Goal: Task Accomplishment & Management: Use online tool/utility

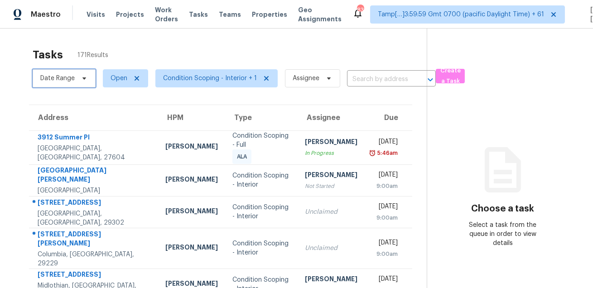
click at [62, 77] on span "Date Range" at bounding box center [57, 78] width 34 height 9
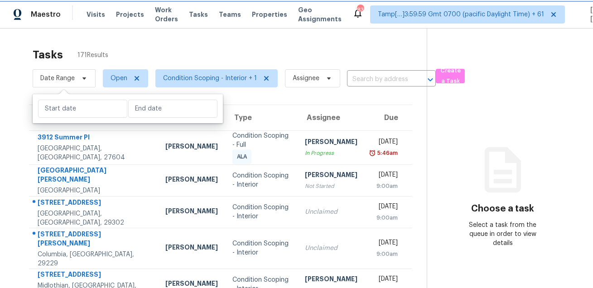
click at [79, 84] on span "Date Range" at bounding box center [64, 78] width 63 height 18
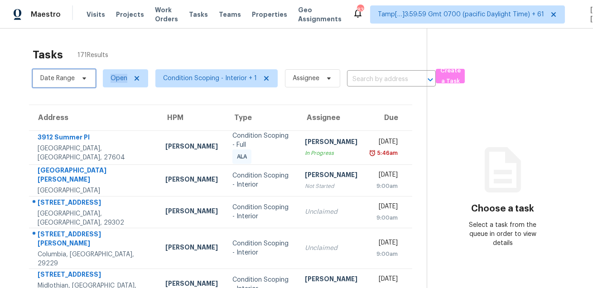
click at [79, 84] on span "Date Range" at bounding box center [64, 78] width 63 height 18
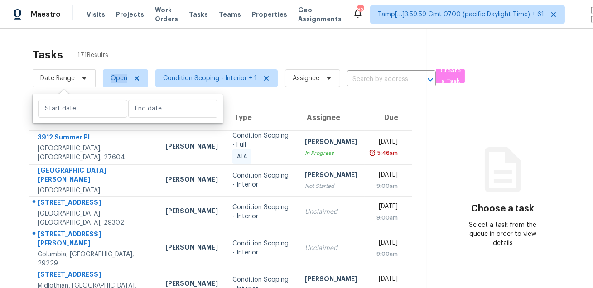
click at [103, 57] on span "171 Results" at bounding box center [92, 55] width 31 height 9
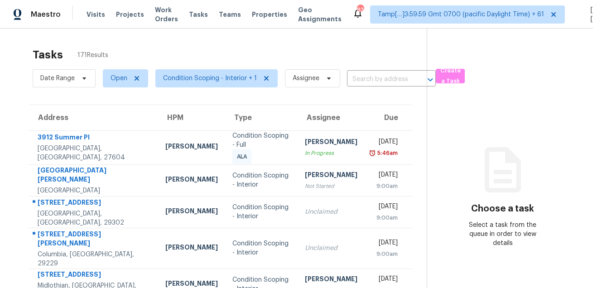
click at [126, 43] on div "Tasks 171 Results Date Range Open Condition Scoping - Interior + 1 Assignee ​ C…" at bounding box center [296, 265] width 593 height 472
click at [74, 76] on span "Date Range" at bounding box center [57, 78] width 34 height 9
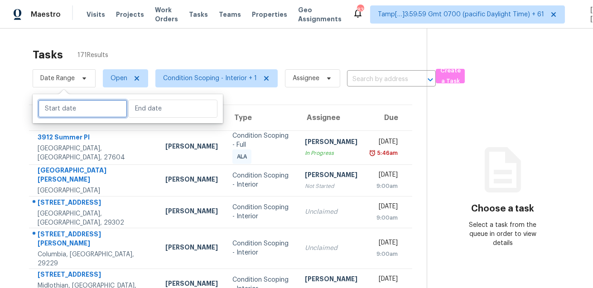
click at [74, 106] on input "text" at bounding box center [82, 109] width 89 height 18
select select "7"
select select "2025"
select select "8"
select select "2025"
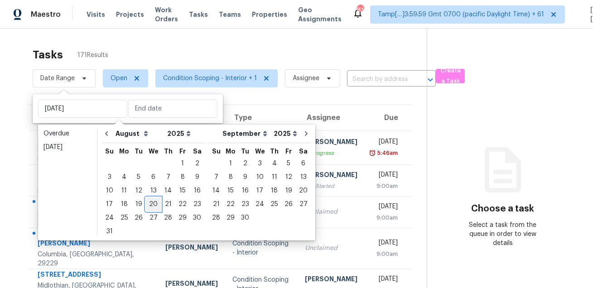
click at [149, 203] on div "20" at bounding box center [153, 204] width 15 height 13
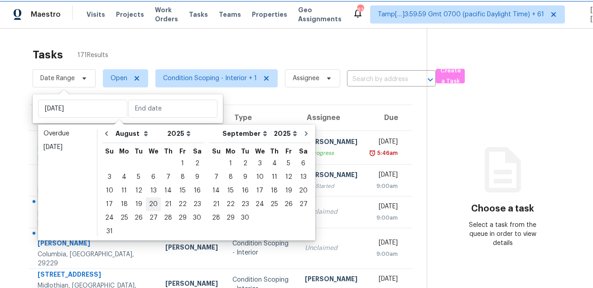
type input "[DATE]"
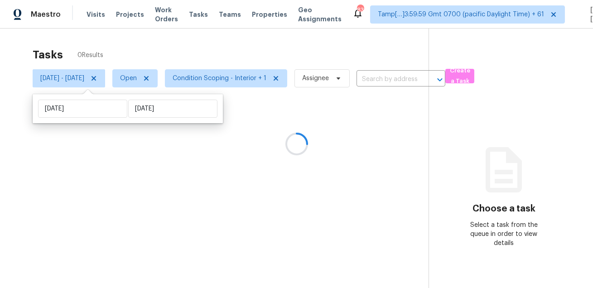
click at [258, 43] on div at bounding box center [296, 144] width 593 height 288
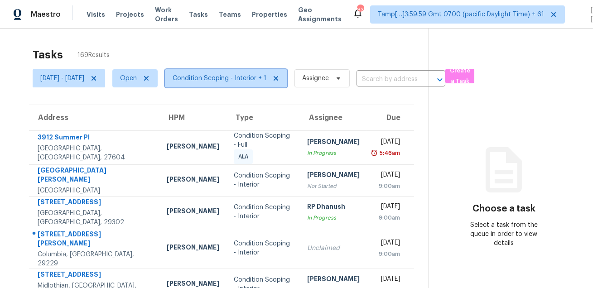
click at [234, 71] on span "Condition Scoping - Interior + 1" at bounding box center [226, 78] width 122 height 18
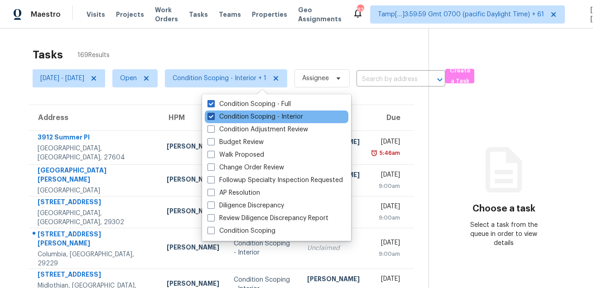
click at [223, 113] on label "Condition Scoping - Interior" at bounding box center [255, 116] width 96 height 9
click at [213, 113] on input "Condition Scoping - Interior" at bounding box center [210, 115] width 6 height 6
checkbox input "false"
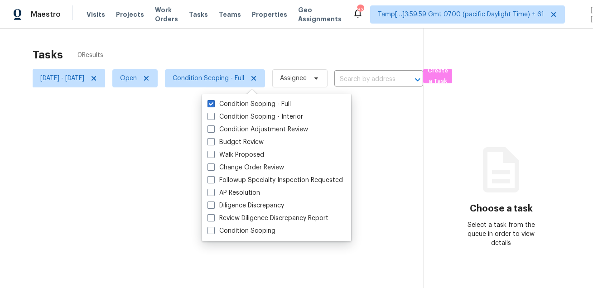
click at [264, 48] on div at bounding box center [296, 144] width 593 height 288
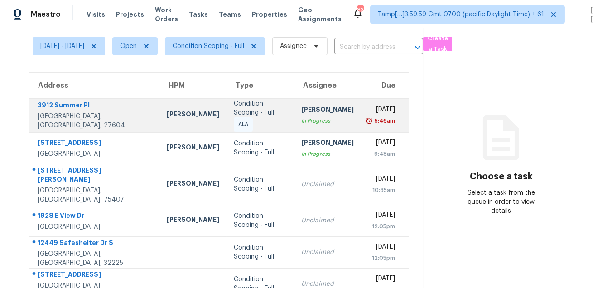
scroll to position [26, 0]
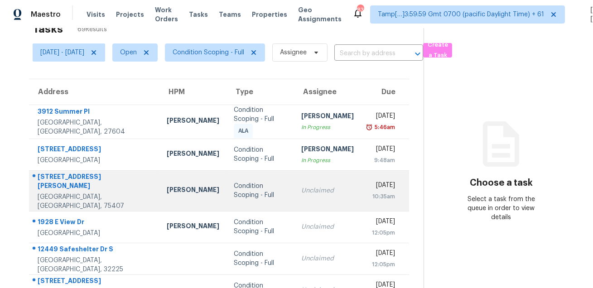
click at [64, 179] on div "[STREET_ADDRESS][PERSON_NAME]" at bounding box center [95, 182] width 115 height 20
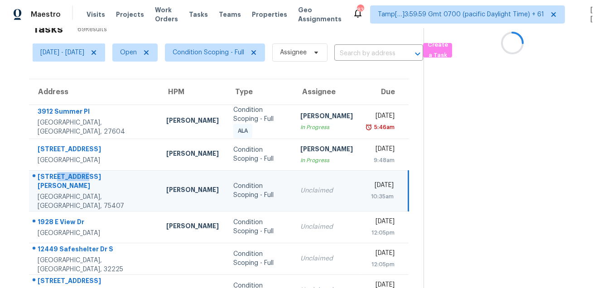
click at [64, 179] on div "[STREET_ADDRESS][PERSON_NAME]" at bounding box center [95, 182] width 114 height 20
copy div "[STREET_ADDRESS][PERSON_NAME]"
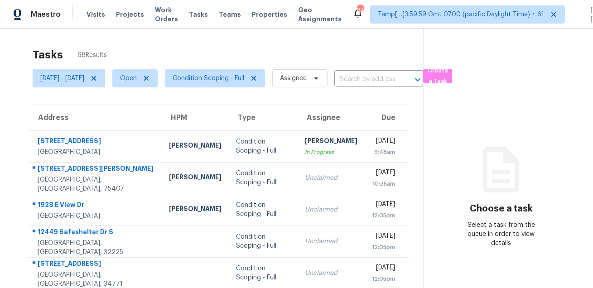
click at [413, 44] on div "Tasks 68 Results" at bounding box center [228, 55] width 391 height 24
click at [307, 57] on div "Tasks 68 Results" at bounding box center [228, 55] width 391 height 24
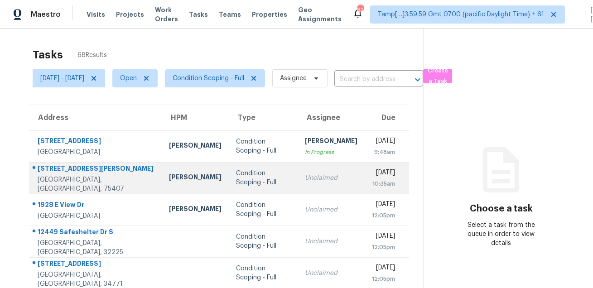
click at [70, 167] on div at bounding box center [91, 169] width 125 height 12
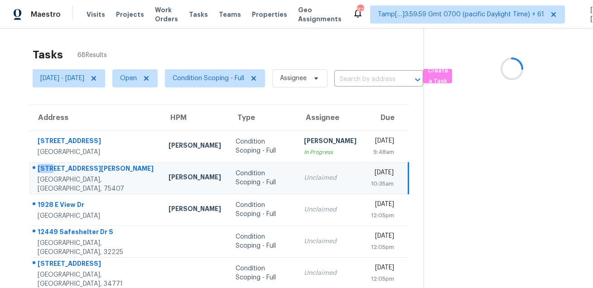
click at [70, 167] on div at bounding box center [91, 169] width 125 height 12
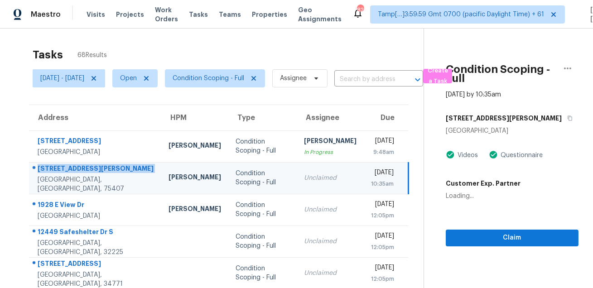
click at [70, 167] on div at bounding box center [91, 169] width 125 height 12
copy div "[STREET_ADDRESS][PERSON_NAME]"
click at [561, 119] on button "button" at bounding box center [567, 118] width 12 height 16
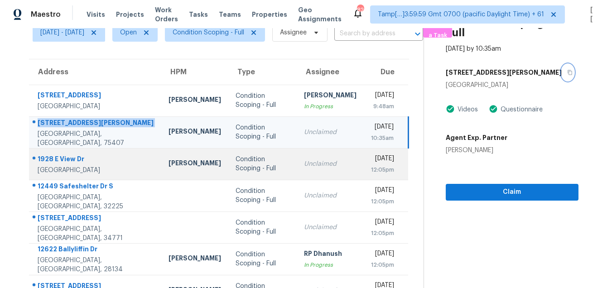
scroll to position [98, 0]
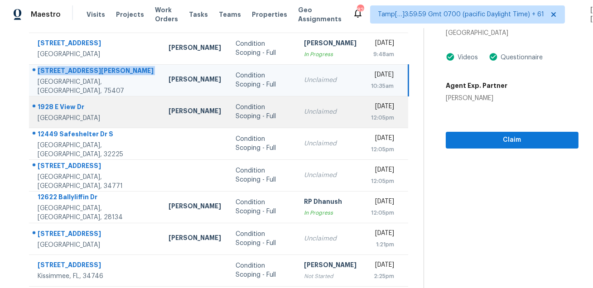
click at [59, 103] on div "1928 E View Dr" at bounding box center [96, 107] width 116 height 11
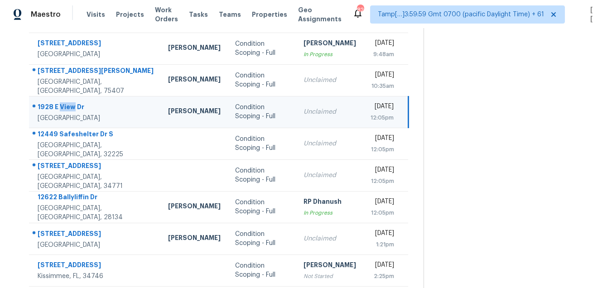
click at [59, 103] on div "1928 E View Dr" at bounding box center [96, 107] width 116 height 11
copy div "1928 E View Dr"
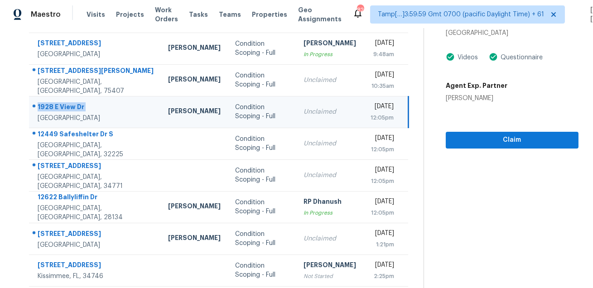
scroll to position [133, 0]
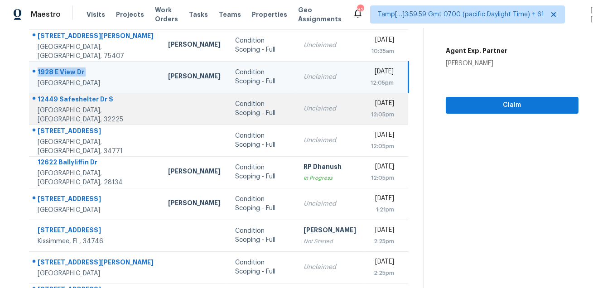
click at [77, 99] on div "12449 Safeshelter Dr S" at bounding box center [96, 100] width 116 height 11
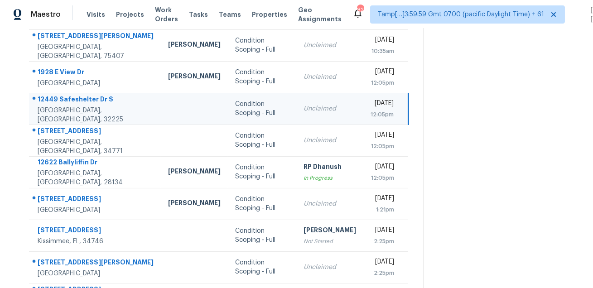
click at [77, 99] on div "12449 Safeshelter Dr S" at bounding box center [96, 100] width 116 height 11
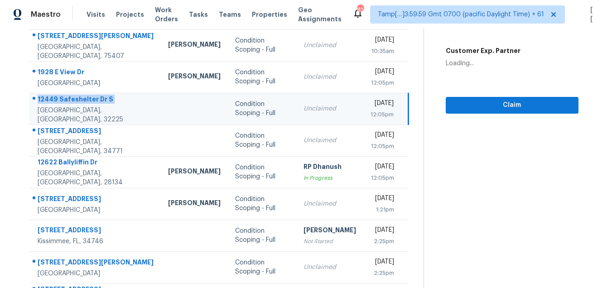
copy div "12449 Safeshelter Dr S"
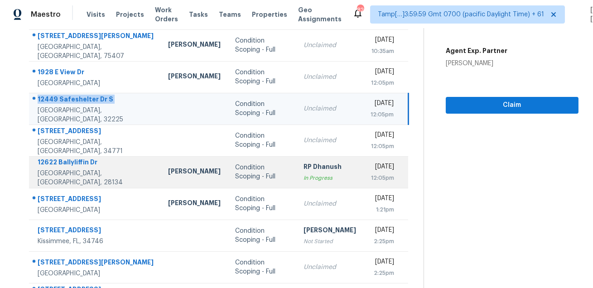
scroll to position [135, 0]
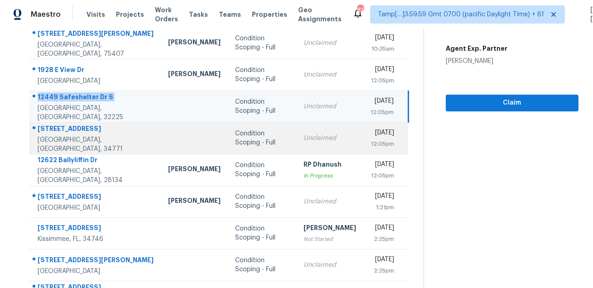
click at [72, 132] on div "[STREET_ADDRESS]" at bounding box center [96, 129] width 116 height 11
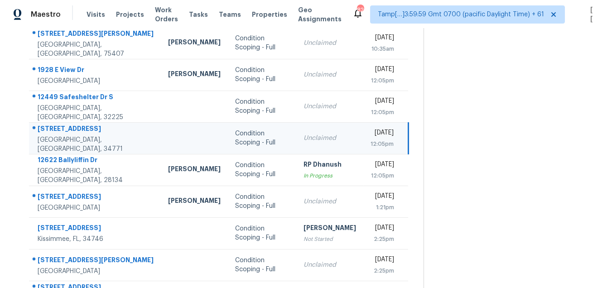
click at [72, 132] on div "[STREET_ADDRESS]" at bounding box center [96, 129] width 116 height 11
copy div "[STREET_ADDRESS]"
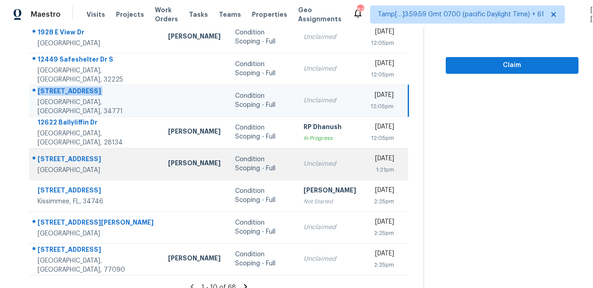
scroll to position [183, 0]
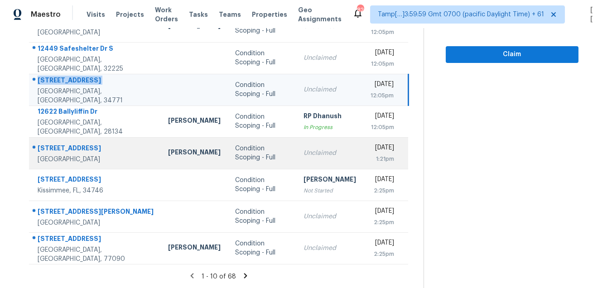
click at [72, 149] on div "[STREET_ADDRESS]" at bounding box center [96, 149] width 116 height 11
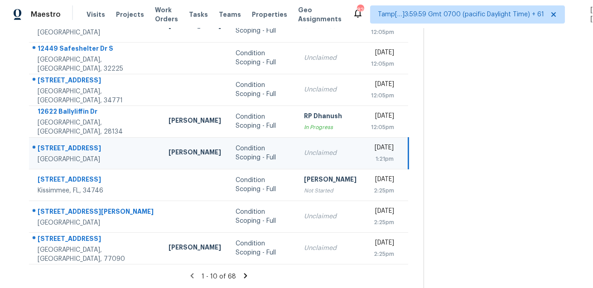
click at [72, 149] on div "[STREET_ADDRESS]" at bounding box center [96, 149] width 116 height 11
copy div "[STREET_ADDRESS]"
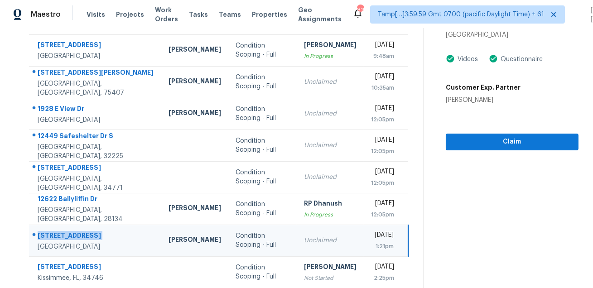
scroll to position [17, 0]
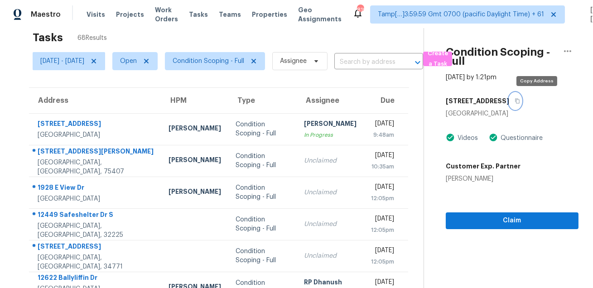
click at [520, 103] on icon "button" at bounding box center [516, 100] width 5 height 5
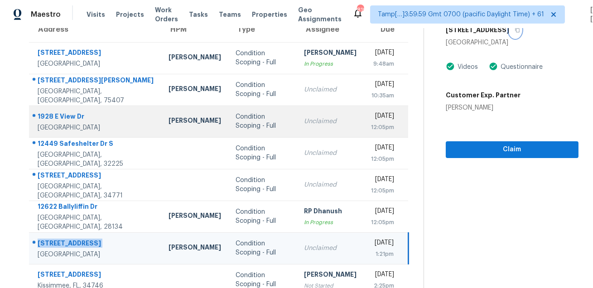
scroll to position [183, 0]
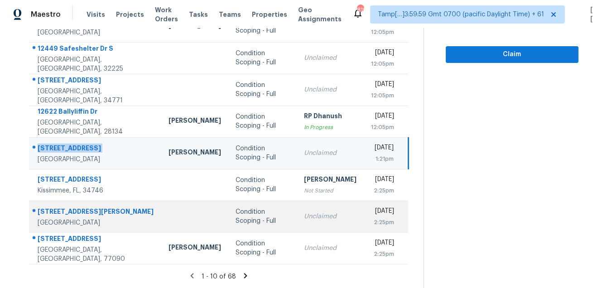
click at [81, 207] on div "[STREET_ADDRESS][PERSON_NAME]" at bounding box center [96, 212] width 116 height 11
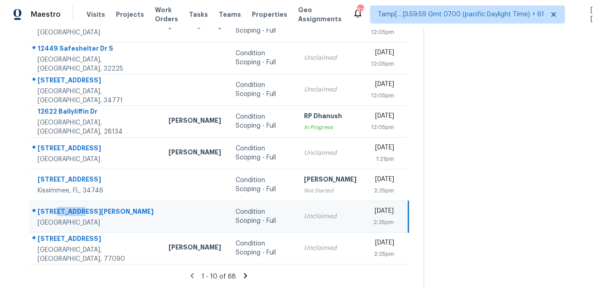
click at [81, 207] on div "[STREET_ADDRESS][PERSON_NAME]" at bounding box center [96, 212] width 116 height 11
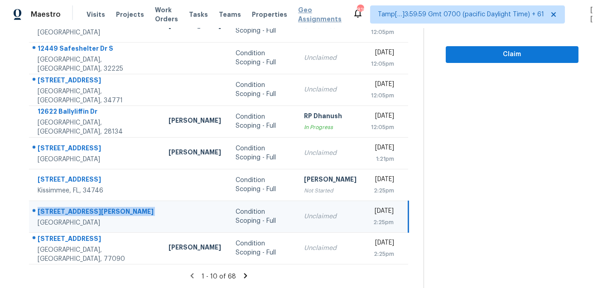
copy div "[STREET_ADDRESS][PERSON_NAME]"
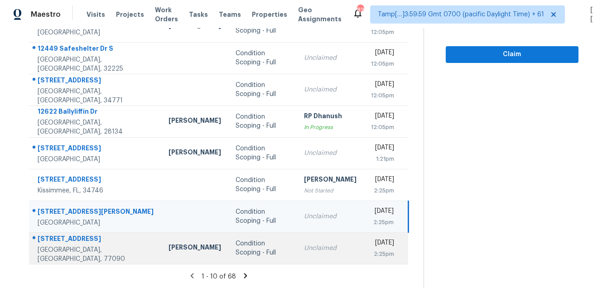
click at [56, 237] on td "715 Marne Ln Houston, TX, 77090" at bounding box center [95, 248] width 132 height 32
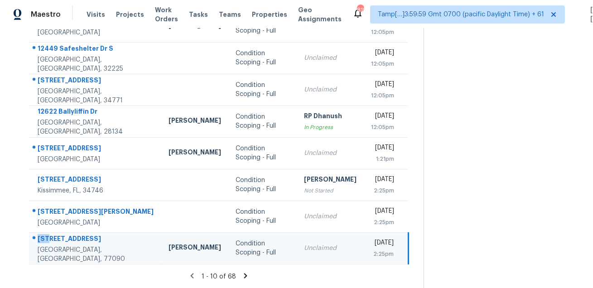
click at [56, 237] on td "715 Marne Ln Houston, TX, 77090" at bounding box center [95, 248] width 132 height 32
copy div "715 Marne Ln"
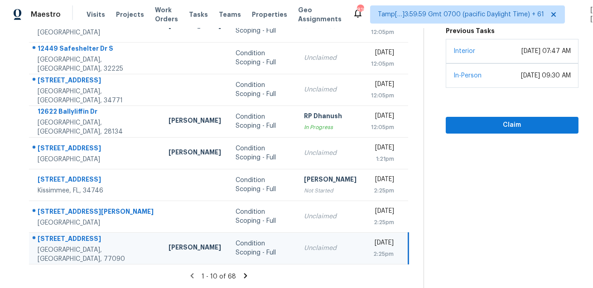
click at [247, 275] on icon at bounding box center [245, 275] width 3 height 5
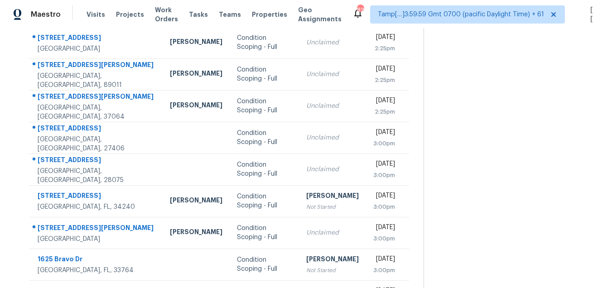
scroll to position [0, 0]
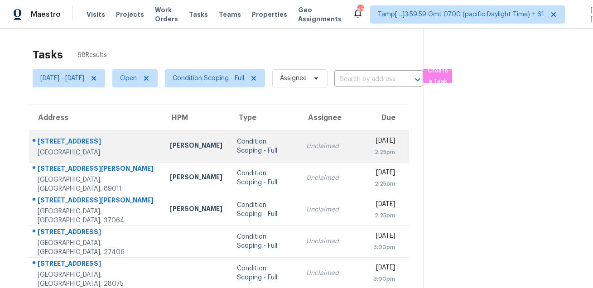
click at [89, 139] on div "5737 Sands Point Dr" at bounding box center [97, 142] width 118 height 11
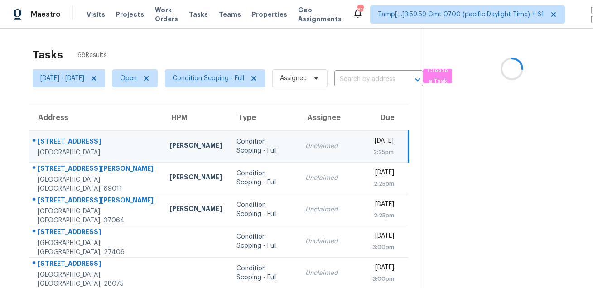
click at [89, 139] on div "5737 Sands Point Dr" at bounding box center [96, 142] width 117 height 11
copy div "5737 Sands Point Dr"
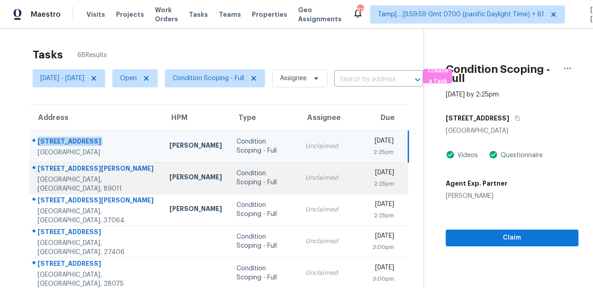
scroll to position [48, 0]
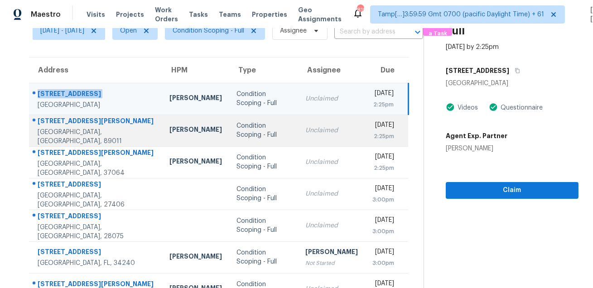
click at [71, 121] on div "1836 Allen Ave" at bounding box center [96, 121] width 117 height 11
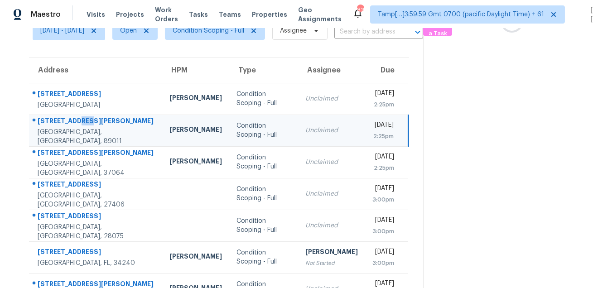
click at [71, 121] on div "1836 Allen Ave" at bounding box center [96, 121] width 117 height 11
copy div "1836 Allen Ave"
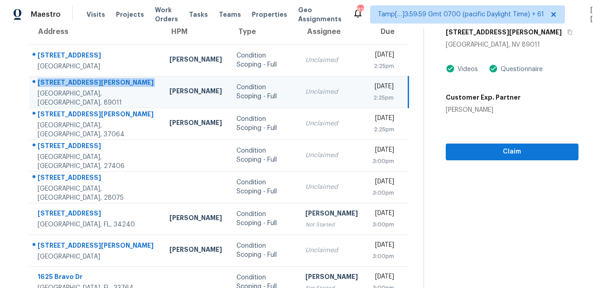
scroll to position [133, 0]
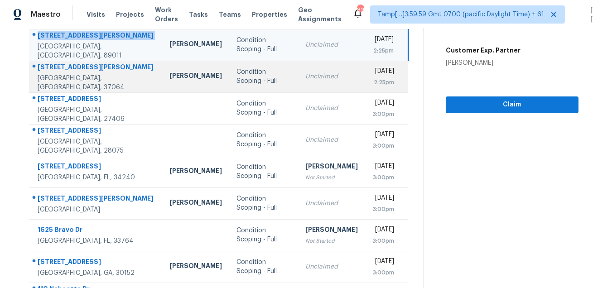
click at [75, 64] on td "2813 Kennedy Ct Franklin, TN, 37064" at bounding box center [95, 77] width 133 height 32
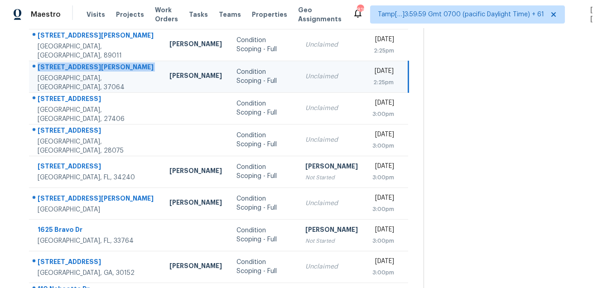
click at [75, 64] on td "2813 Kennedy Ct Franklin, TN, 37064" at bounding box center [95, 77] width 133 height 32
copy div "2813 Kennedy Ct"
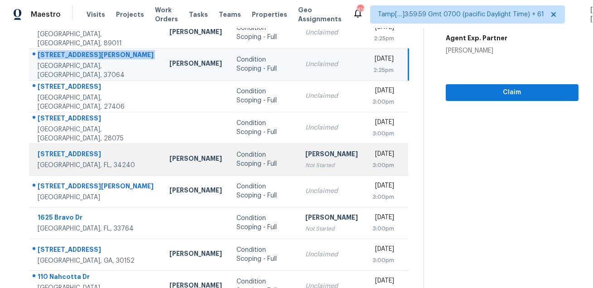
scroll to position [136, 0]
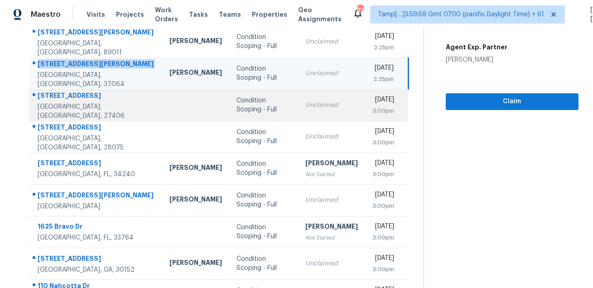
click at [60, 94] on div "3907 Whispering Willows Dr" at bounding box center [96, 96] width 117 height 11
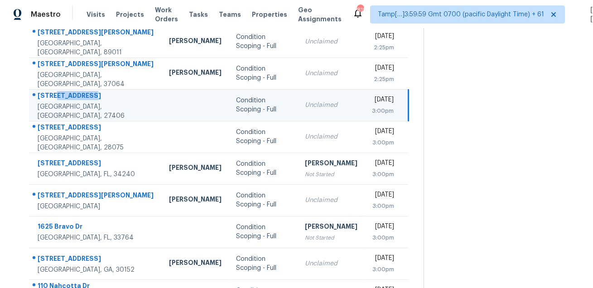
click at [60, 94] on div "3907 Whispering Willows Dr" at bounding box center [96, 96] width 117 height 11
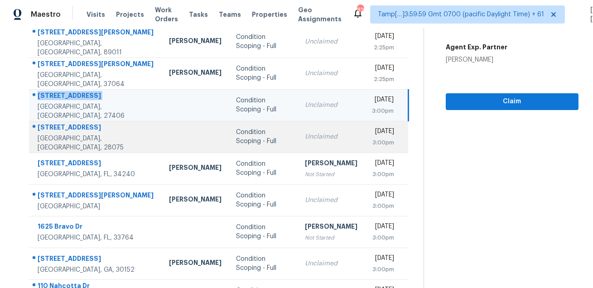
click at [89, 134] on div "6401 Cumberland Dr" at bounding box center [96, 128] width 117 height 11
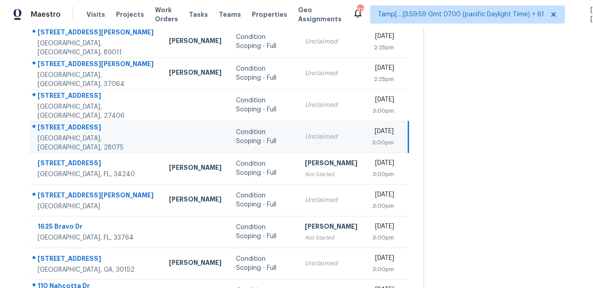
click at [89, 134] on div "6401 Cumberland Dr" at bounding box center [96, 128] width 117 height 11
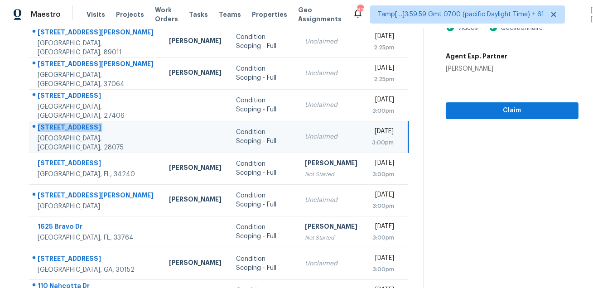
scroll to position [173, 0]
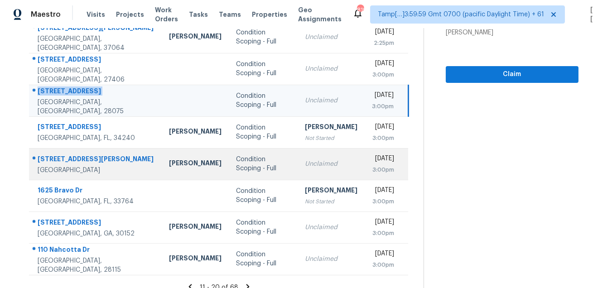
click at [77, 164] on div "6695 Cedar Hurst Trl" at bounding box center [96, 159] width 117 height 11
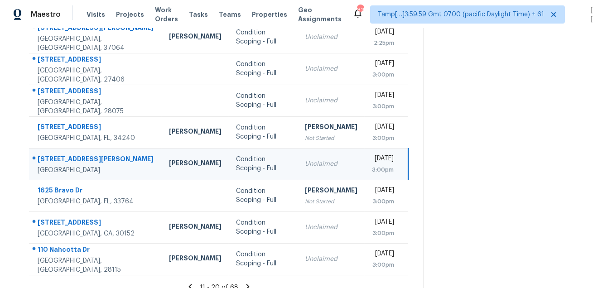
click at [77, 164] on div "6695 Cedar Hurst Trl" at bounding box center [96, 159] width 117 height 11
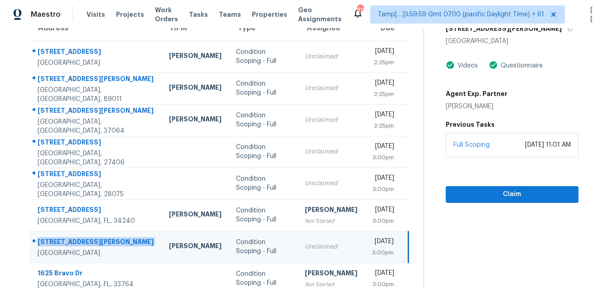
scroll to position [0, 0]
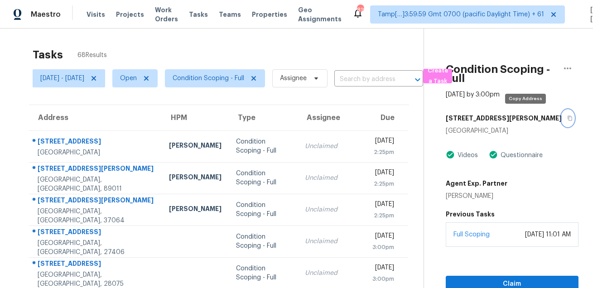
click at [567, 117] on icon "button" at bounding box center [569, 117] width 5 height 5
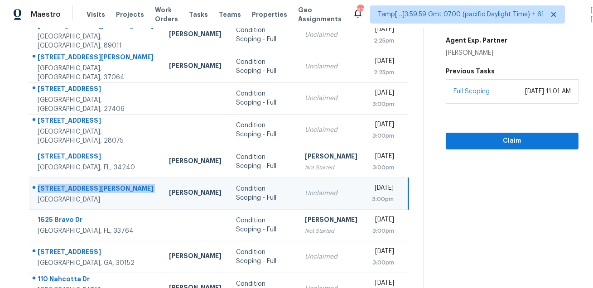
scroll to position [183, 0]
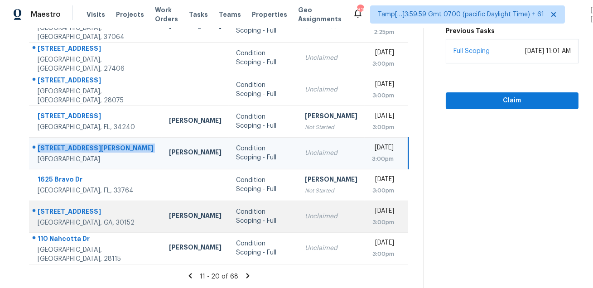
click at [69, 203] on td "1334 Wood Park Dr NW Kennesaw, GA, 30152" at bounding box center [95, 217] width 133 height 32
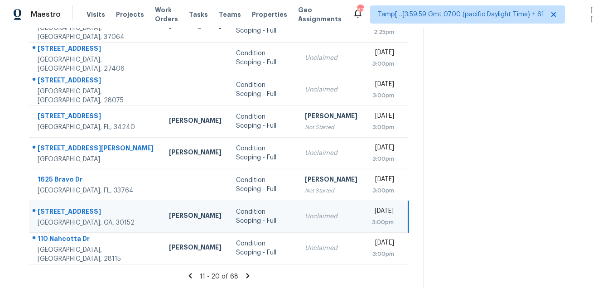
click at [69, 203] on td "1334 Wood Park Dr NW Kennesaw, GA, 30152" at bounding box center [95, 217] width 133 height 32
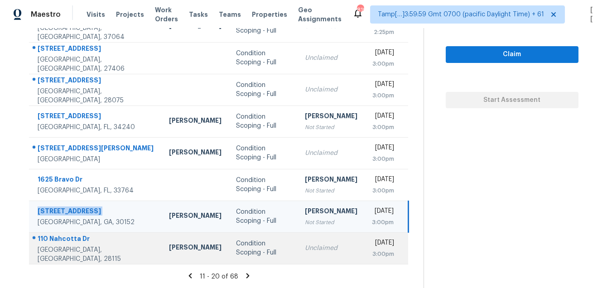
click at [64, 244] on div "110 Nahcotta Dr" at bounding box center [96, 239] width 117 height 11
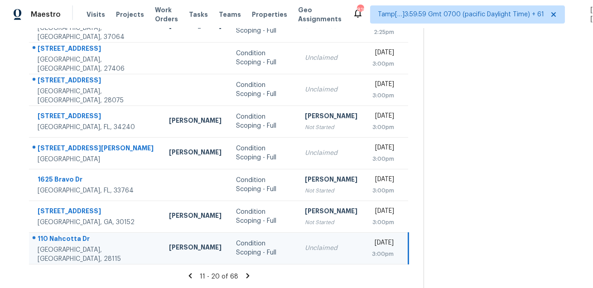
click at [64, 244] on div "110 Nahcotta Dr" at bounding box center [96, 239] width 117 height 11
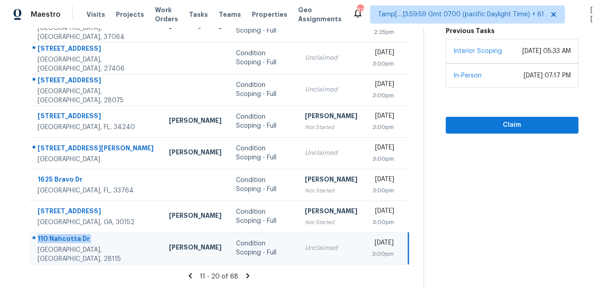
click at [249, 275] on icon at bounding box center [248, 276] width 8 height 8
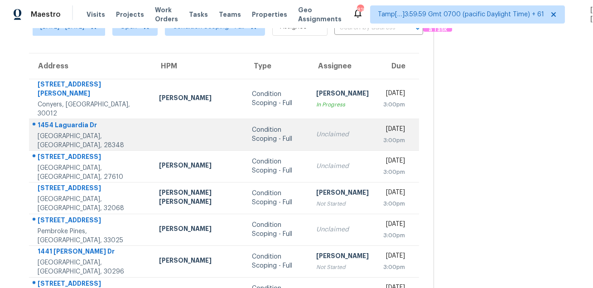
scroll to position [50, 0]
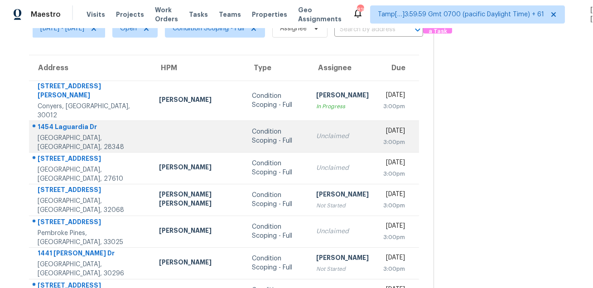
click at [71, 127] on div "1454 Laguardia Dr" at bounding box center [91, 127] width 107 height 11
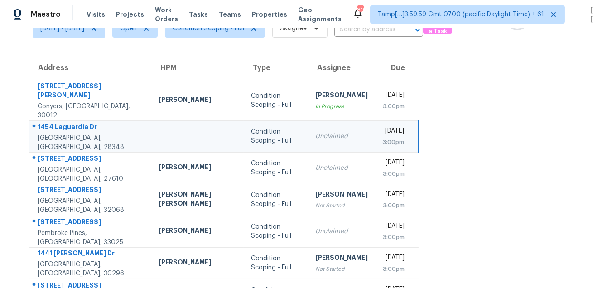
click at [71, 127] on div "1454 Laguardia Dr" at bounding box center [91, 127] width 106 height 11
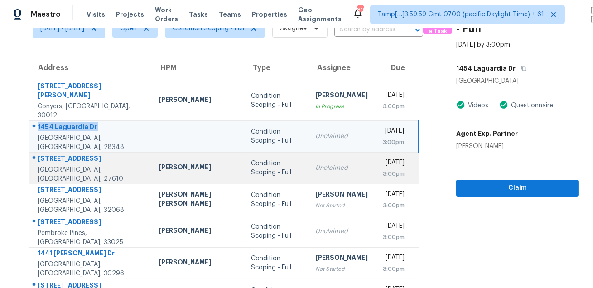
scroll to position [123, 0]
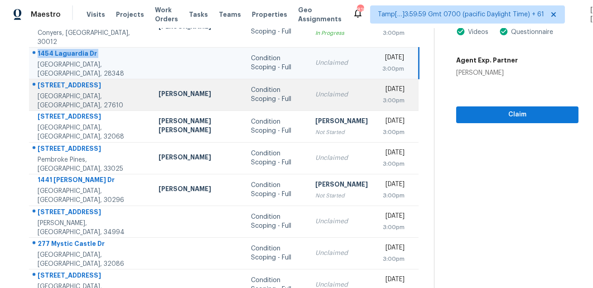
click at [71, 82] on div "2809 Newark Dr" at bounding box center [91, 86] width 106 height 11
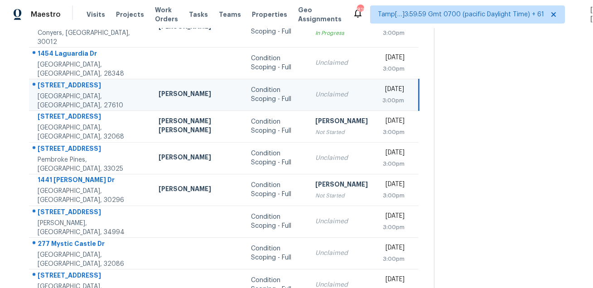
click at [71, 82] on div "2809 Newark Dr" at bounding box center [91, 86] width 106 height 11
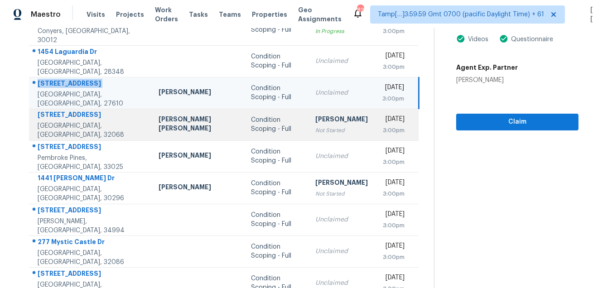
scroll to position [130, 0]
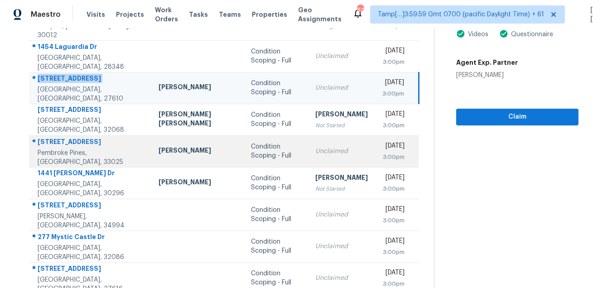
click at [71, 138] on div "11590 SW 9th Ct" at bounding box center [91, 142] width 106 height 11
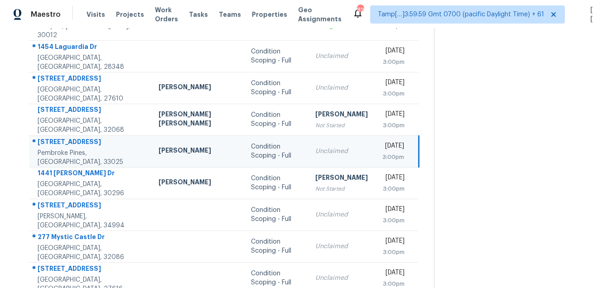
click at [71, 138] on div "11590 SW 9th Ct" at bounding box center [91, 142] width 106 height 11
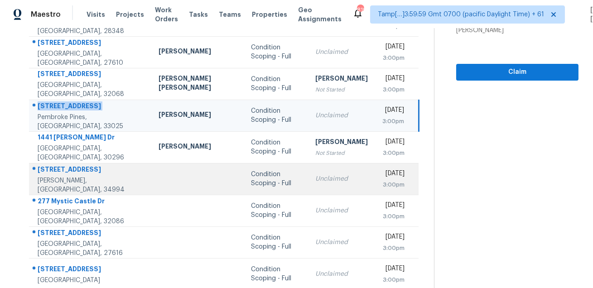
scroll to position [173, 0]
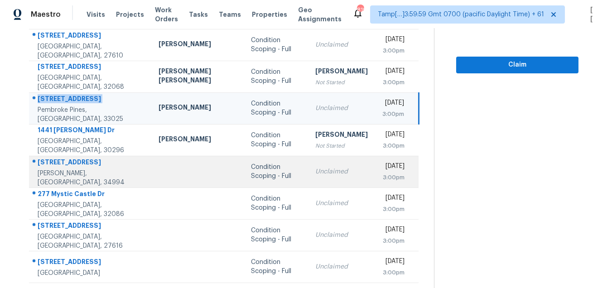
click at [86, 156] on td "1776 NW Palmetto Ct Stuart, FL, 34994" at bounding box center [90, 172] width 122 height 32
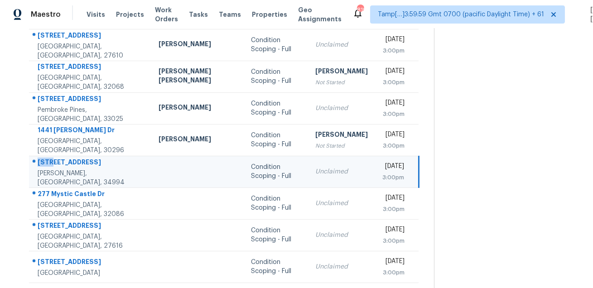
click at [86, 156] on td "1776 NW Palmetto Ct Stuart, FL, 34994" at bounding box center [90, 172] width 122 height 32
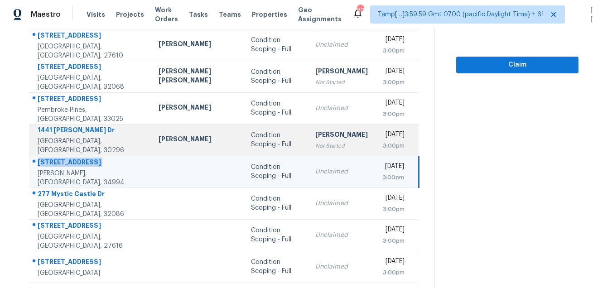
scroll to position [183, 0]
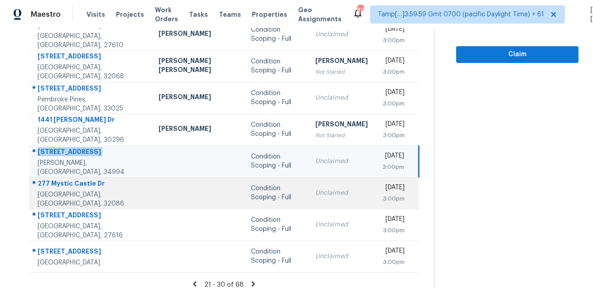
click at [81, 179] on div "277 Mystic Castle Dr" at bounding box center [91, 184] width 106 height 11
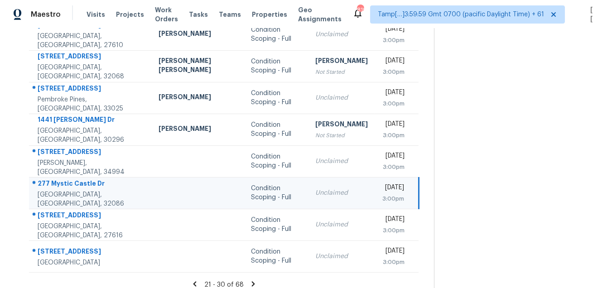
click at [81, 179] on div "277 Mystic Castle Dr" at bounding box center [91, 184] width 106 height 11
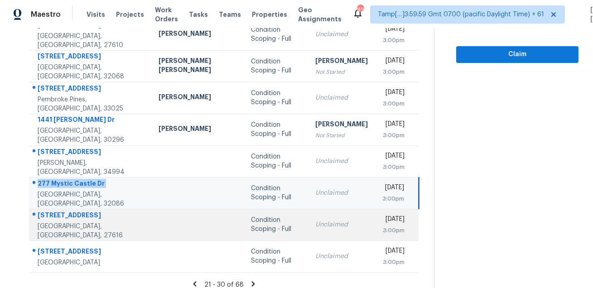
click at [88, 211] on div "3633 Blue Blossom Dr" at bounding box center [91, 216] width 106 height 11
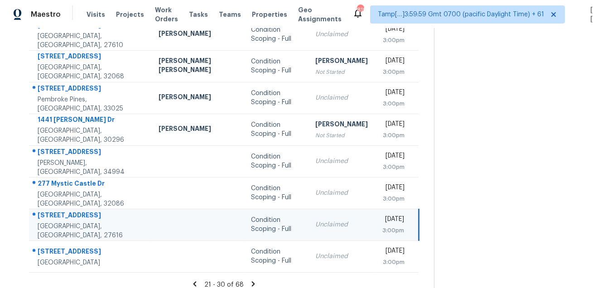
click at [88, 211] on div "3633 Blue Blossom Dr" at bounding box center [91, 216] width 106 height 11
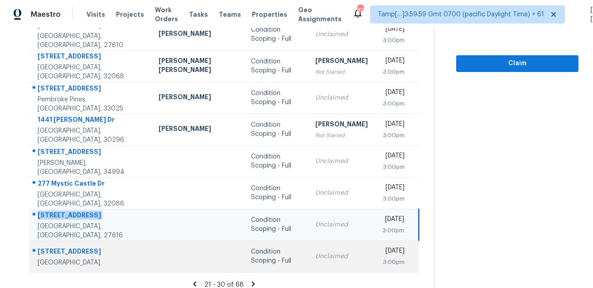
click at [78, 247] on div "130 Orchard Way SE" at bounding box center [91, 252] width 106 height 11
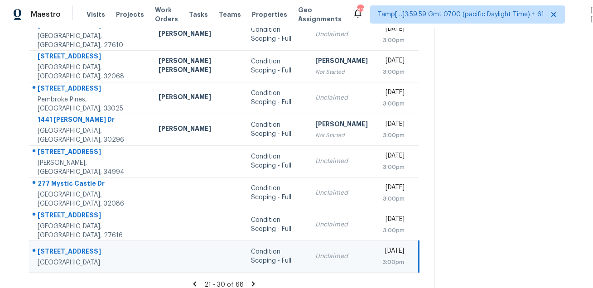
click at [78, 247] on div "130 Orchard Way SE" at bounding box center [91, 252] width 106 height 11
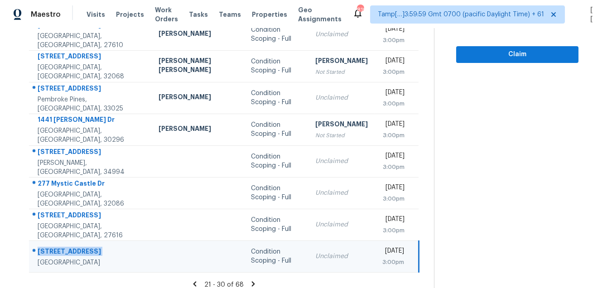
click at [254, 280] on icon at bounding box center [253, 284] width 8 height 8
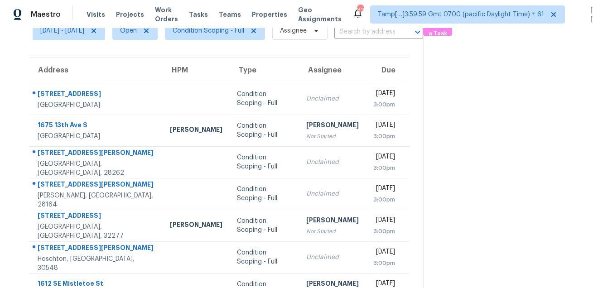
scroll to position [0, 0]
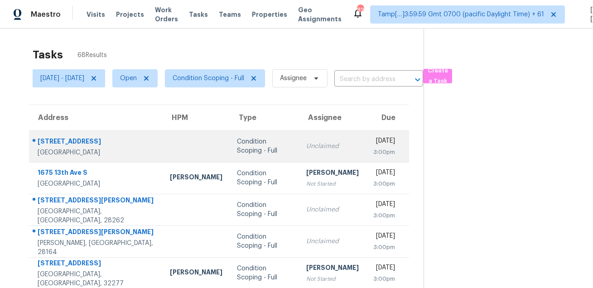
click at [91, 137] on div "7300 Sunshine Skyway Ln S Apt 202" at bounding box center [97, 142] width 118 height 11
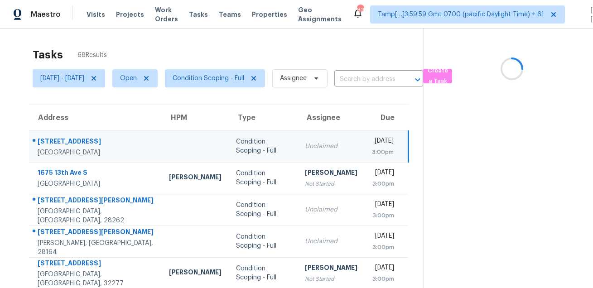
click at [91, 137] on div "7300 Sunshine Skyway Ln S Apt 202" at bounding box center [96, 142] width 117 height 11
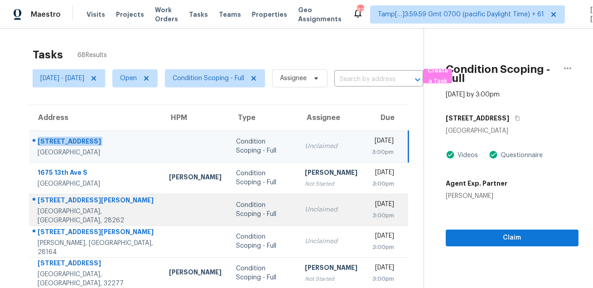
click at [76, 202] on div "1746 Blanche St" at bounding box center [96, 201] width 117 height 11
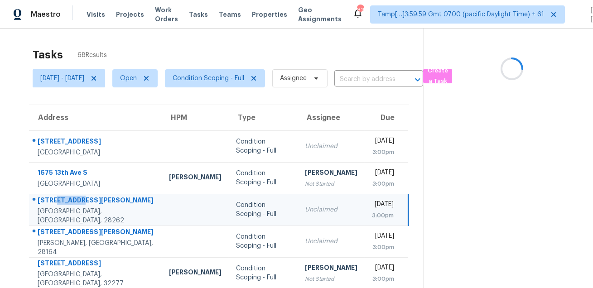
click at [76, 202] on div "1746 Blanche St" at bounding box center [96, 201] width 117 height 11
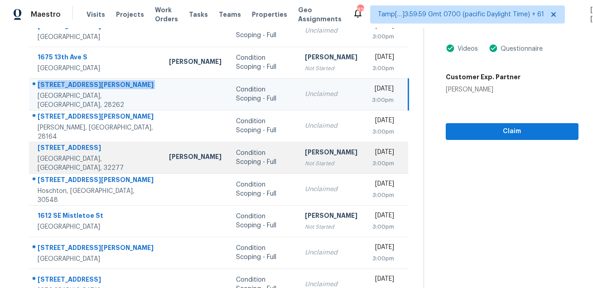
scroll to position [127, 0]
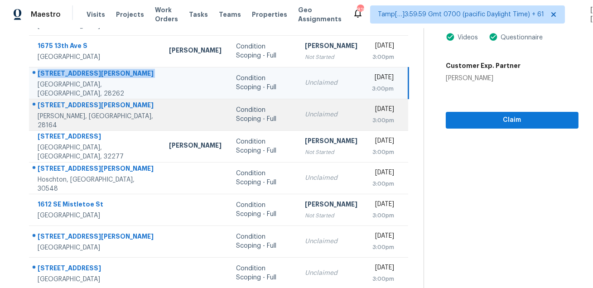
click at [76, 112] on div "438 Cox Lake Rd" at bounding box center [96, 106] width 117 height 11
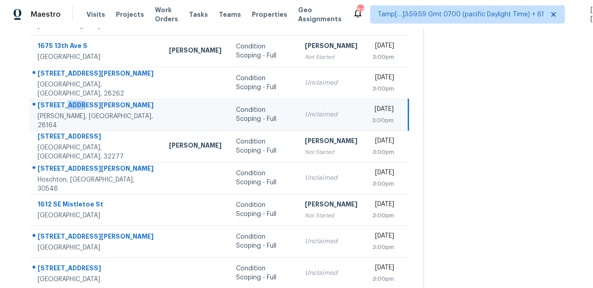
click at [76, 112] on div "438 Cox Lake Rd" at bounding box center [96, 106] width 117 height 11
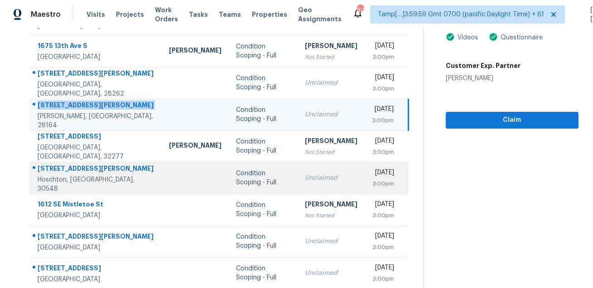
scroll to position [130, 0]
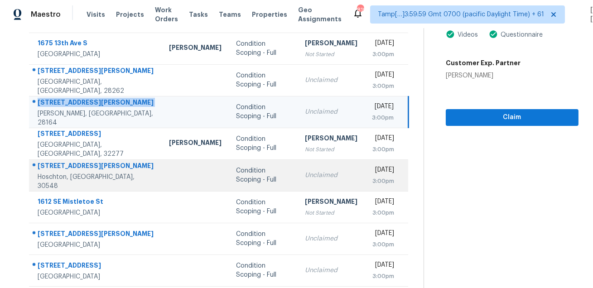
click at [78, 166] on div "4710 Wheeler Creek Dr" at bounding box center [96, 166] width 117 height 11
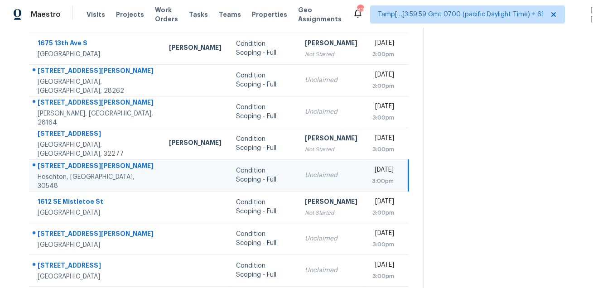
click at [78, 166] on div "4710 Wheeler Creek Dr" at bounding box center [96, 166] width 117 height 11
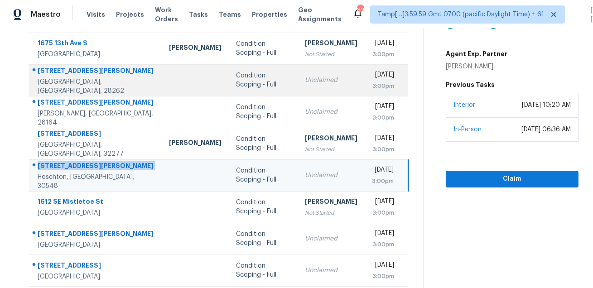
scroll to position [144, 0]
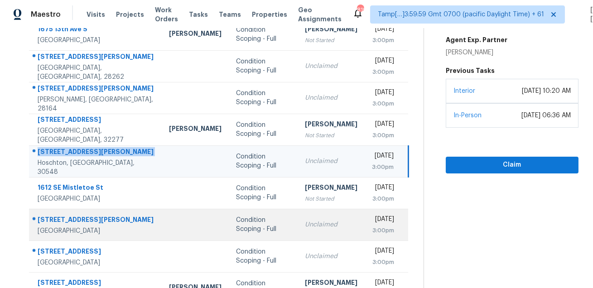
click at [74, 221] on div "1516 Howell Mill Rd NW Apt 10" at bounding box center [96, 220] width 117 height 11
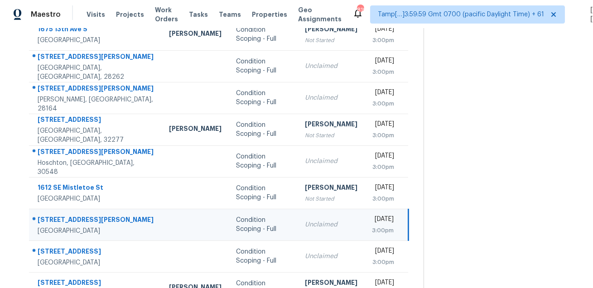
click at [83, 215] on div "1516 Howell Mill Rd NW Apt 10" at bounding box center [96, 220] width 117 height 11
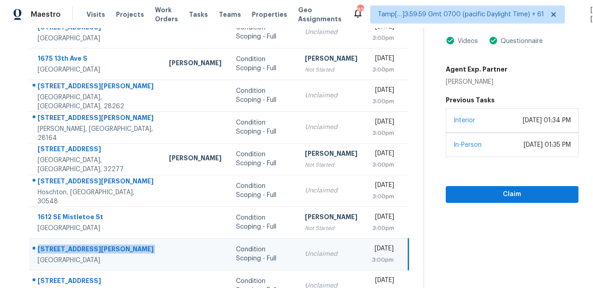
scroll to position [0, 0]
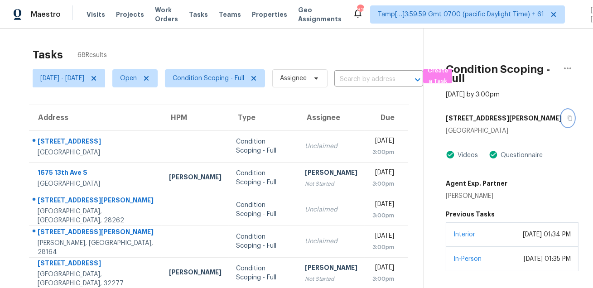
click at [561, 125] on button "button" at bounding box center [567, 118] width 12 height 16
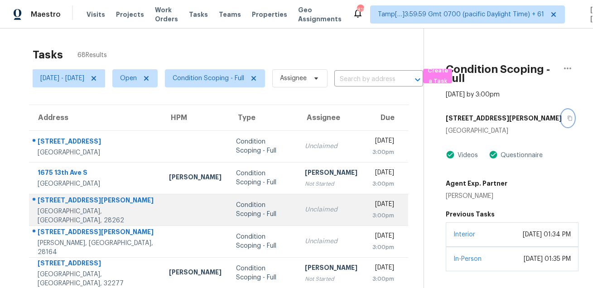
scroll to position [183, 0]
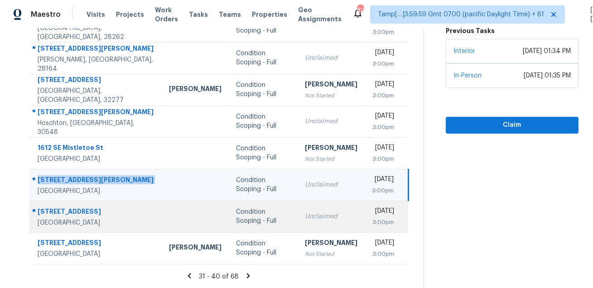
click at [68, 222] on div "Winston Salem, NC, 27107" at bounding box center [96, 222] width 117 height 9
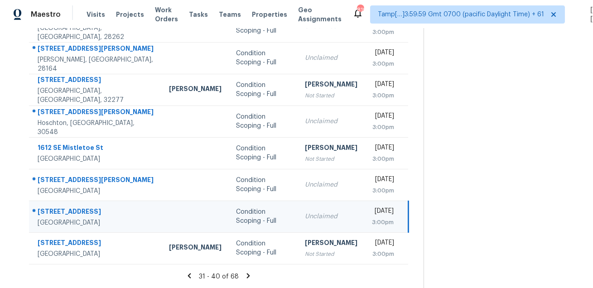
click at [80, 202] on td "4270 Salem Springs Ct Winston Salem, NC, 27107" at bounding box center [95, 217] width 133 height 32
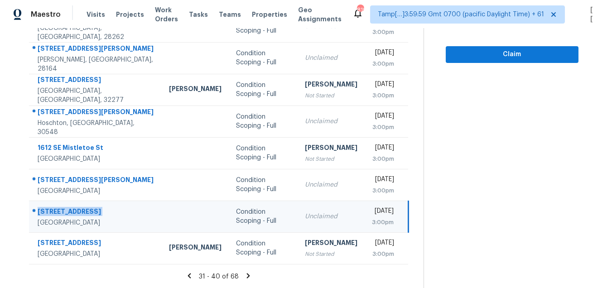
click at [251, 273] on icon at bounding box center [248, 276] width 8 height 8
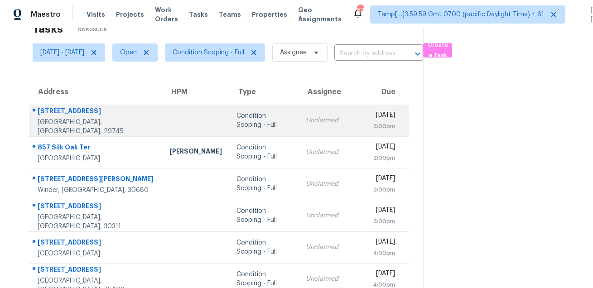
scroll to position [18, 0]
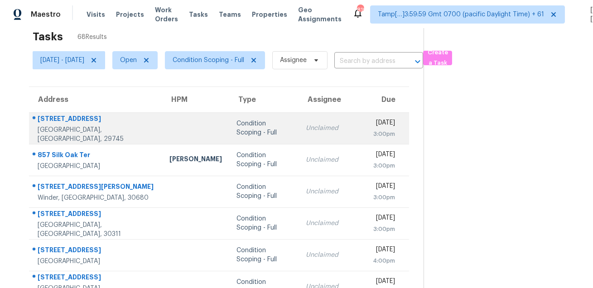
click at [67, 122] on div "293 Lincoln Rd" at bounding box center [96, 119] width 117 height 11
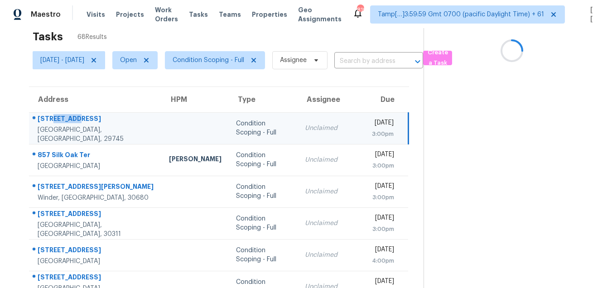
click at [67, 122] on div "293 Lincoln Rd" at bounding box center [96, 119] width 117 height 11
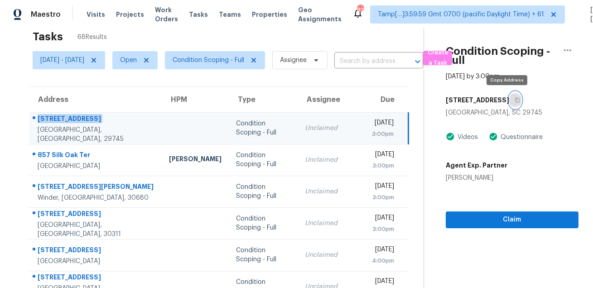
click at [514, 102] on icon "button" at bounding box center [516, 99] width 5 height 5
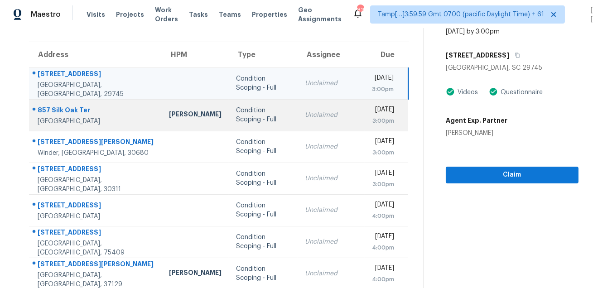
click at [66, 112] on div "857 Silk Oak Ter" at bounding box center [96, 111] width 117 height 11
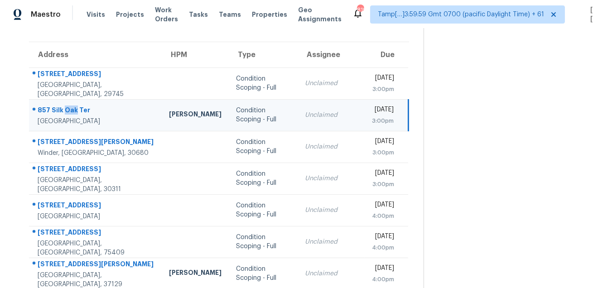
click at [66, 112] on div "857 Silk Oak Ter" at bounding box center [96, 111] width 117 height 11
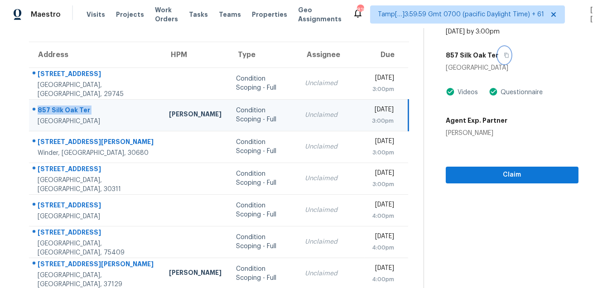
click at [510, 51] on button "button" at bounding box center [504, 55] width 12 height 16
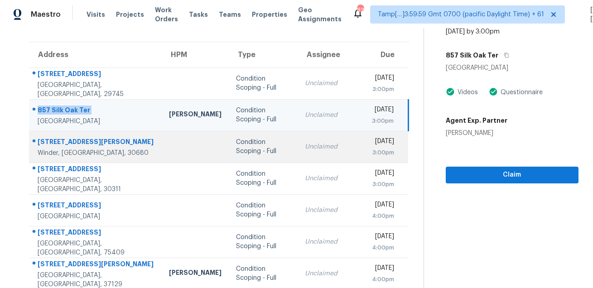
click at [77, 141] on div "2036 Massey Ln" at bounding box center [96, 142] width 117 height 11
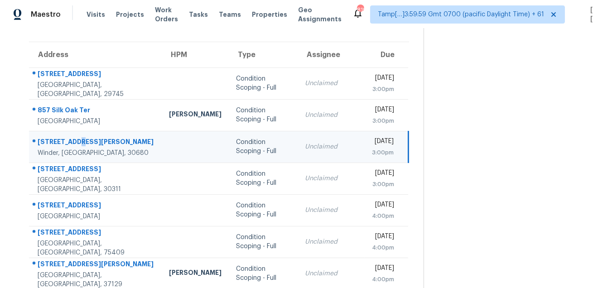
click at [77, 141] on div "2036 Massey Ln" at bounding box center [96, 142] width 117 height 11
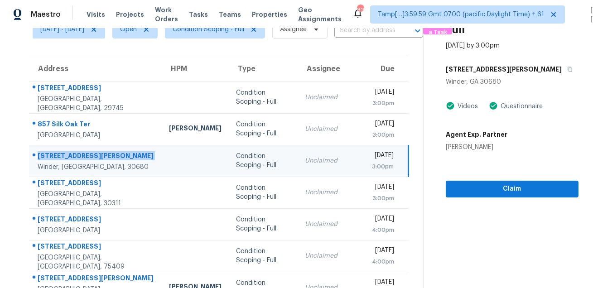
scroll to position [39, 0]
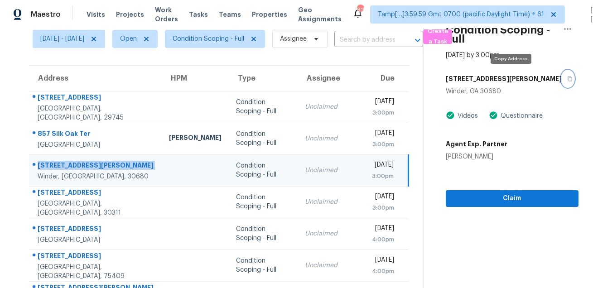
click at [561, 84] on button "button" at bounding box center [567, 79] width 12 height 16
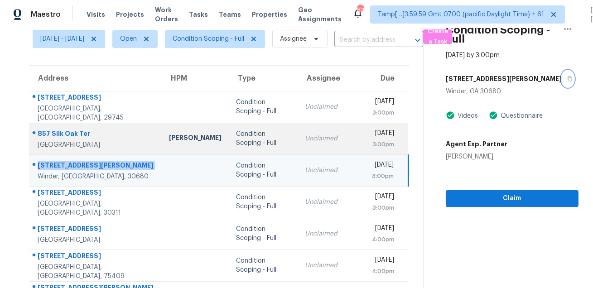
scroll to position [156, 0]
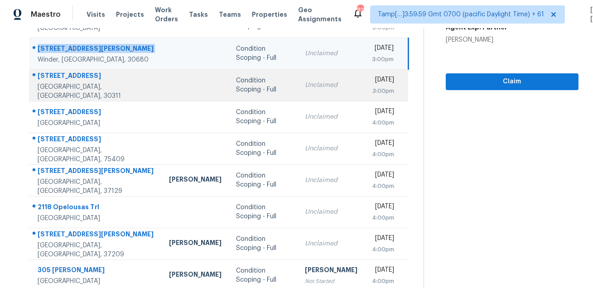
click at [82, 74] on td "3277 Cascade Parc Blvd SW Atlanta, GA, 30311" at bounding box center [95, 85] width 133 height 32
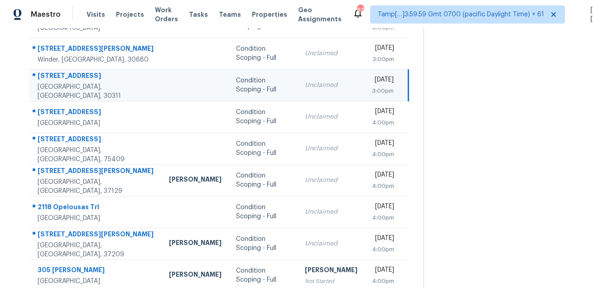
click at [82, 74] on td "3277 Cascade Parc Blvd SW Atlanta, GA, 30311" at bounding box center [95, 85] width 133 height 32
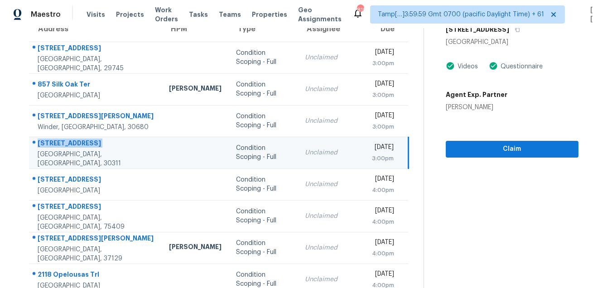
scroll to position [0, 0]
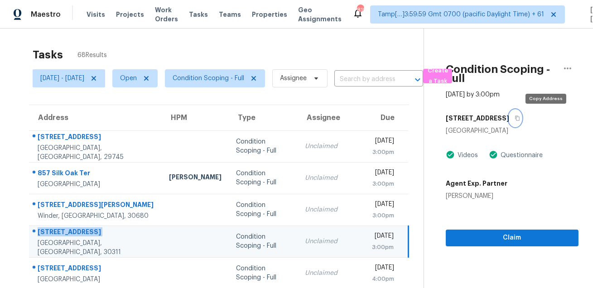
click at [520, 120] on icon "button" at bounding box center [516, 117] width 5 height 5
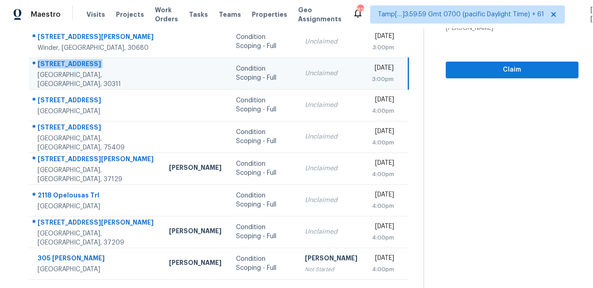
scroll to position [183, 0]
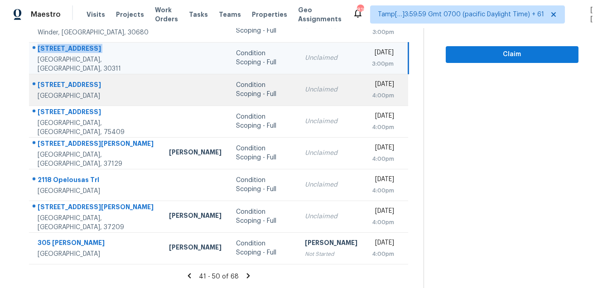
click at [62, 81] on div "404 Elfie Ct" at bounding box center [96, 85] width 117 height 11
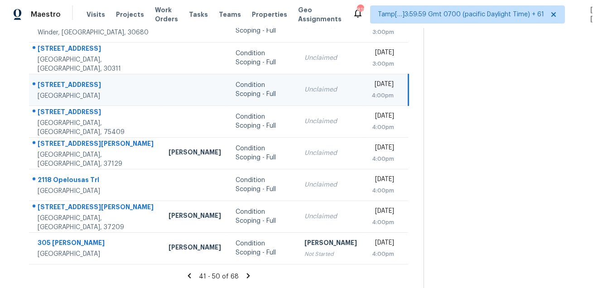
click at [62, 81] on div "404 Elfie Ct" at bounding box center [96, 85] width 116 height 11
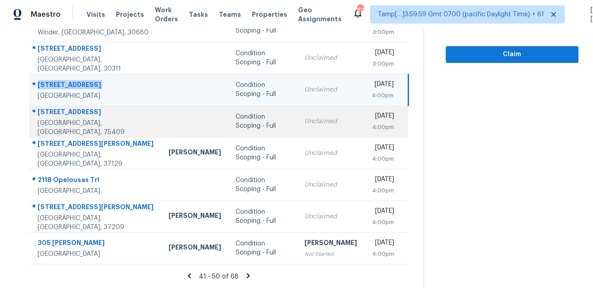
click at [57, 114] on div "1505 Black Maple Dr" at bounding box center [96, 112] width 116 height 11
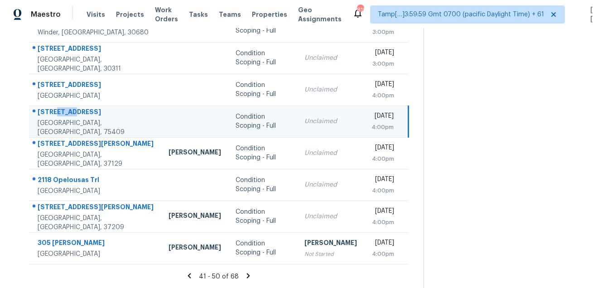
click at [57, 114] on div "1505 Black Maple Dr" at bounding box center [96, 112] width 116 height 11
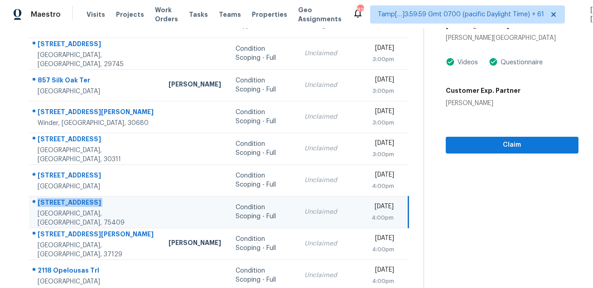
scroll to position [66, 0]
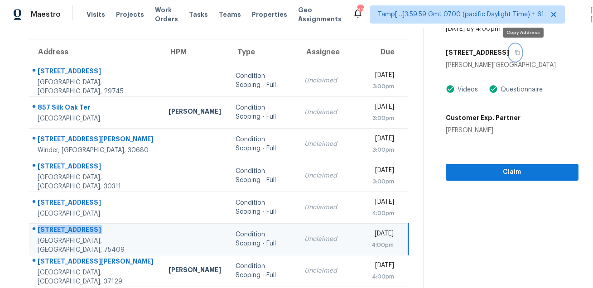
click at [521, 57] on button "button" at bounding box center [515, 52] width 12 height 16
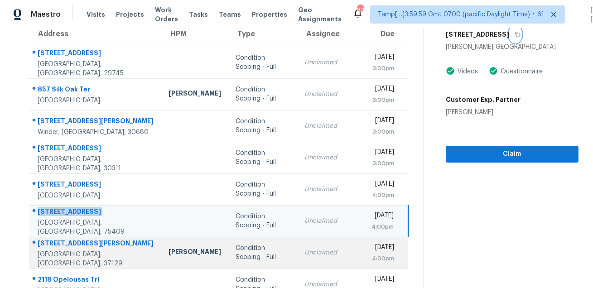
scroll to position [183, 0]
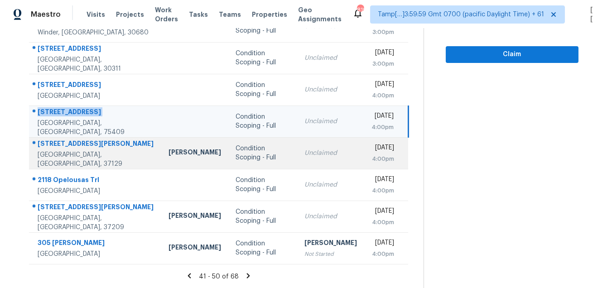
click at [60, 148] on div "933 Allen Rd" at bounding box center [96, 144] width 116 height 11
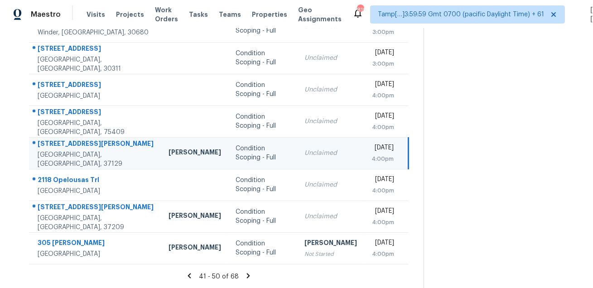
click at [60, 148] on div "933 Allen Rd" at bounding box center [96, 144] width 116 height 11
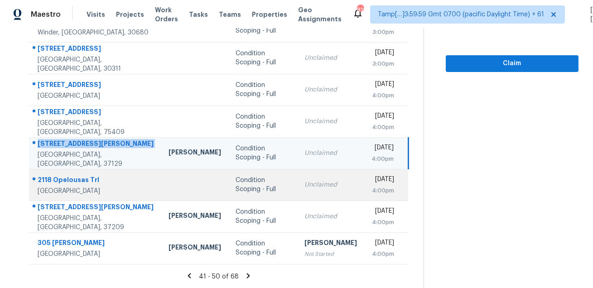
click at [55, 180] on div "2118 Opelousas Trl" at bounding box center [96, 180] width 116 height 11
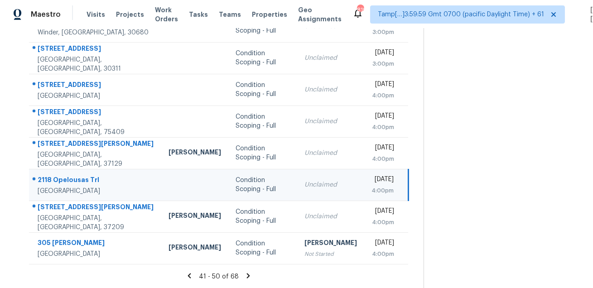
click at [55, 180] on div "2118 Opelousas Trl" at bounding box center [96, 180] width 116 height 11
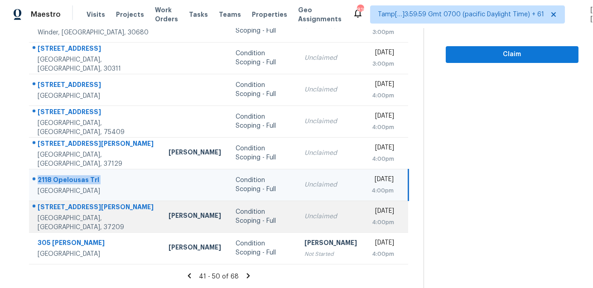
click at [77, 208] on div "7277 Charlotte Pike" at bounding box center [96, 207] width 116 height 11
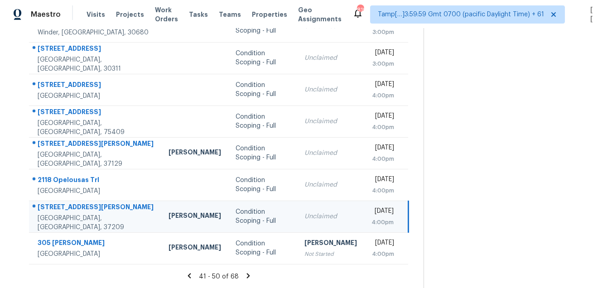
click at [77, 208] on div "7277 Charlotte Pike" at bounding box center [96, 207] width 116 height 11
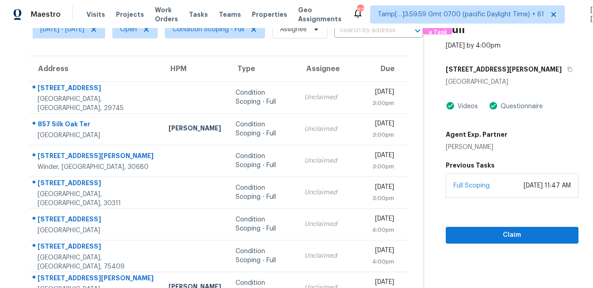
scroll to position [40, 0]
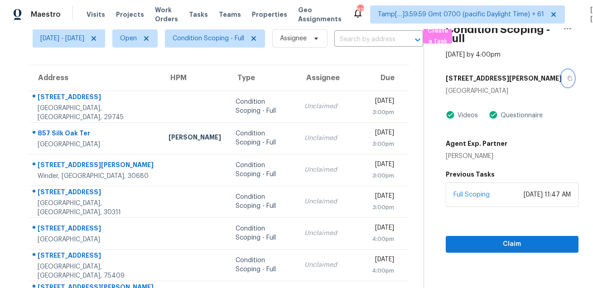
click at [561, 84] on button "button" at bounding box center [567, 78] width 12 height 16
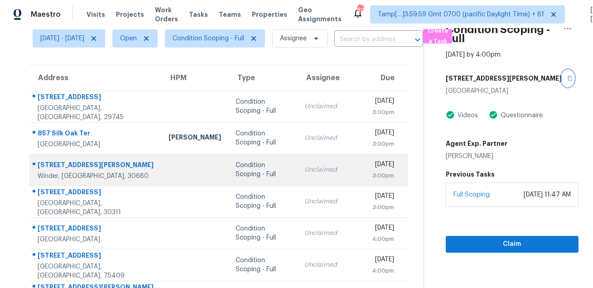
scroll to position [183, 0]
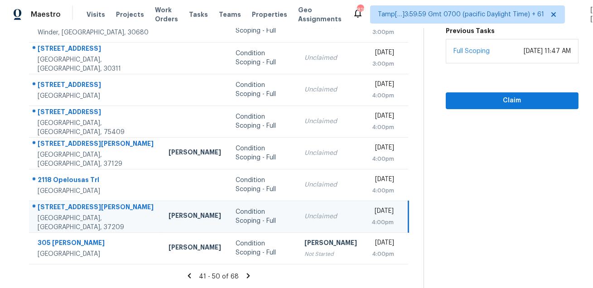
click at [250, 276] on icon at bounding box center [248, 276] width 8 height 8
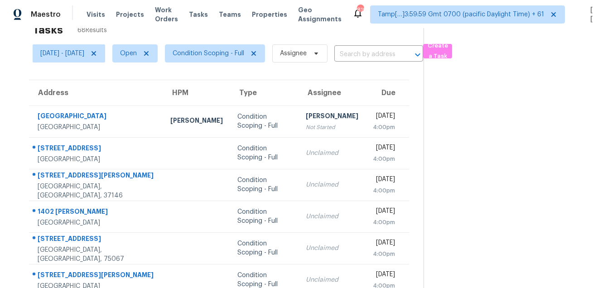
scroll to position [0, 0]
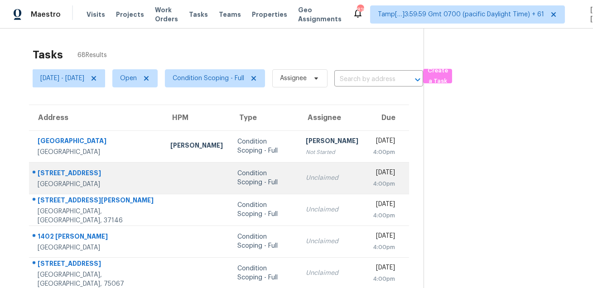
click at [82, 173] on div "3225 Wisteria Cir" at bounding box center [97, 173] width 118 height 11
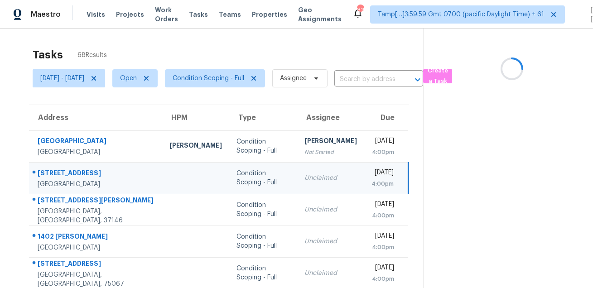
click at [82, 173] on div "3225 Wisteria Cir" at bounding box center [96, 173] width 117 height 11
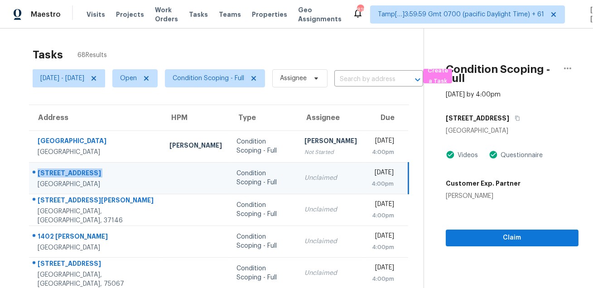
scroll to position [8, 0]
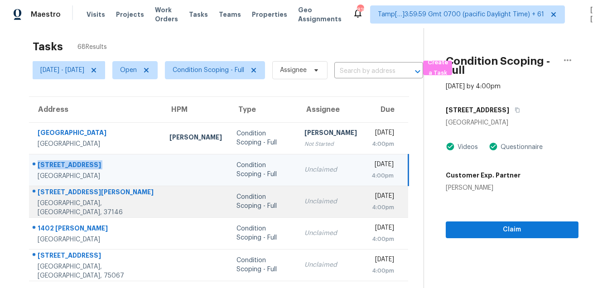
click at [72, 187] on div "157 Gabriella Ct" at bounding box center [96, 192] width 117 height 11
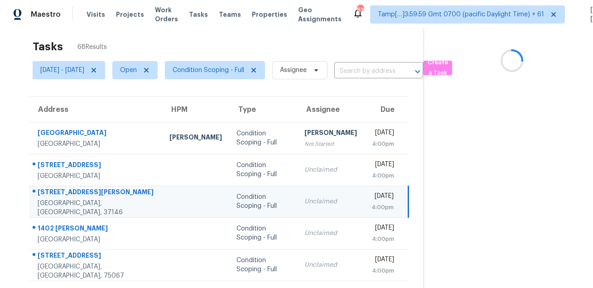
click at [72, 187] on div "157 Gabriella Ct" at bounding box center [96, 192] width 117 height 11
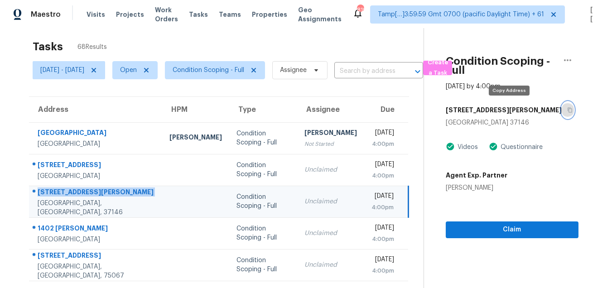
click at [567, 111] on icon "button" at bounding box center [569, 109] width 5 height 5
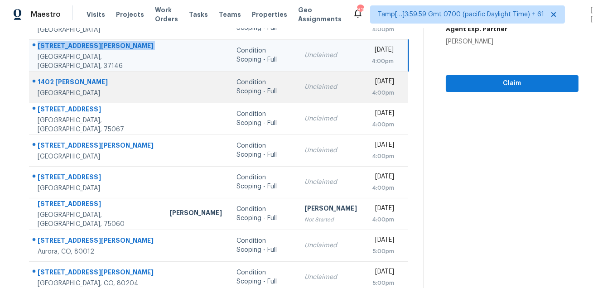
scroll to position [177, 0]
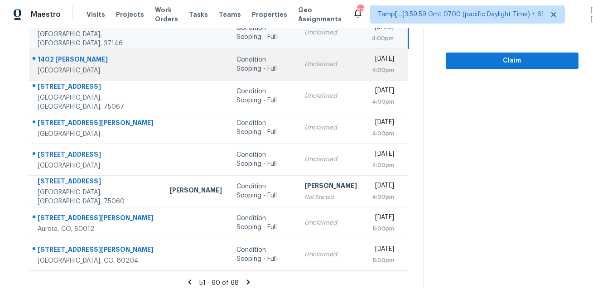
click at [75, 63] on div "1402 Mardell St" at bounding box center [96, 60] width 117 height 11
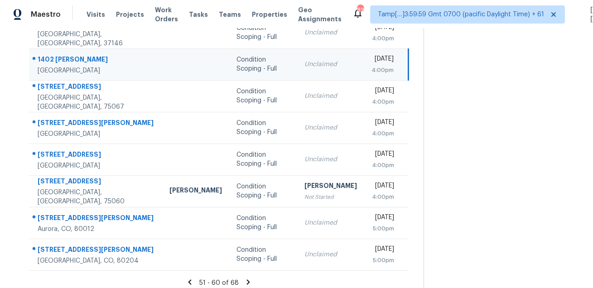
click at [75, 63] on div "1402 Mardell St" at bounding box center [96, 60] width 117 height 11
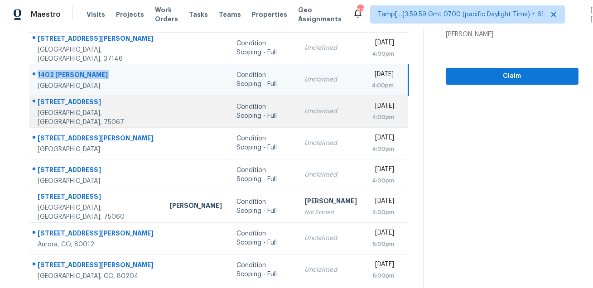
scroll to position [153, 0]
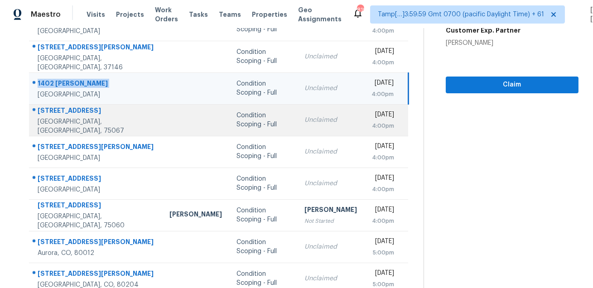
click at [91, 115] on div "244 Turnberry Ln" at bounding box center [96, 111] width 117 height 11
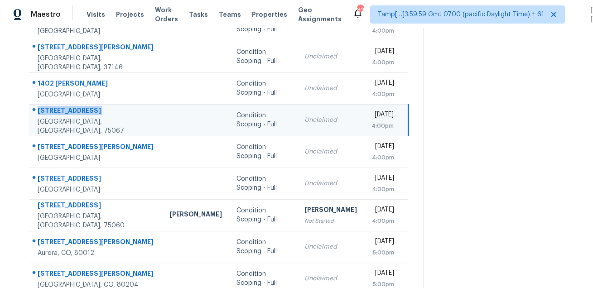
click at [91, 115] on div "244 Turnberry Ln" at bounding box center [96, 111] width 117 height 11
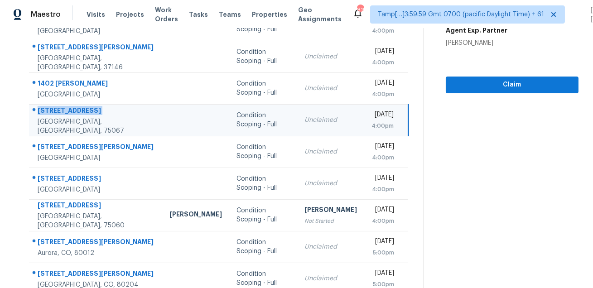
scroll to position [0, 0]
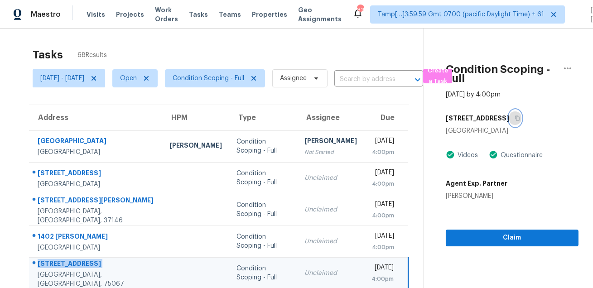
click at [515, 121] on button "button" at bounding box center [515, 118] width 12 height 16
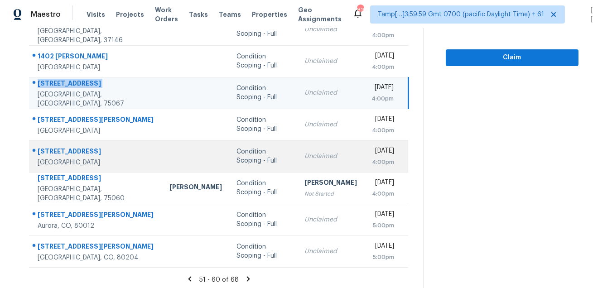
scroll to position [183, 0]
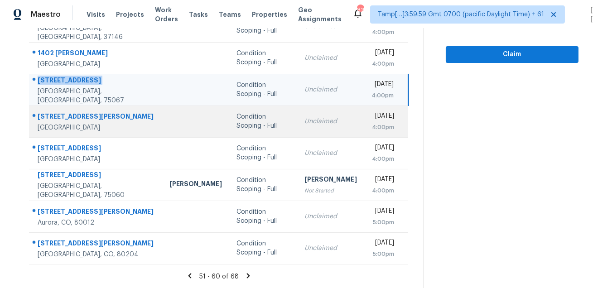
click at [62, 114] on div "67 Gallant Ct" at bounding box center [96, 117] width 117 height 11
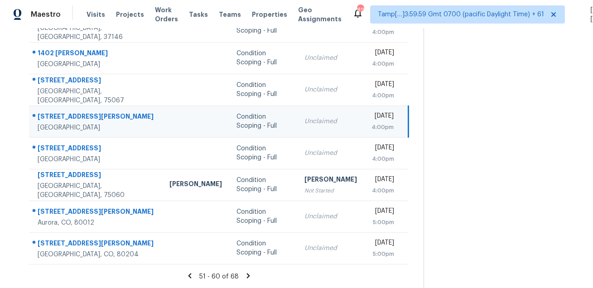
click at [62, 114] on div "67 Gallant Ct" at bounding box center [96, 117] width 117 height 11
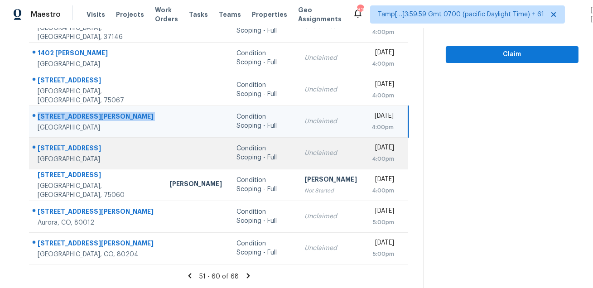
click at [79, 151] on div "1332 Sun Valley Rd" at bounding box center [96, 149] width 117 height 11
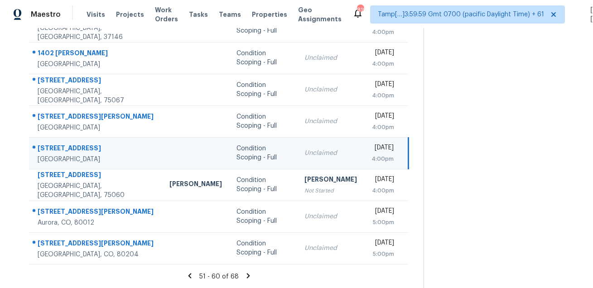
click at [79, 151] on div "1332 Sun Valley Rd" at bounding box center [96, 149] width 117 height 11
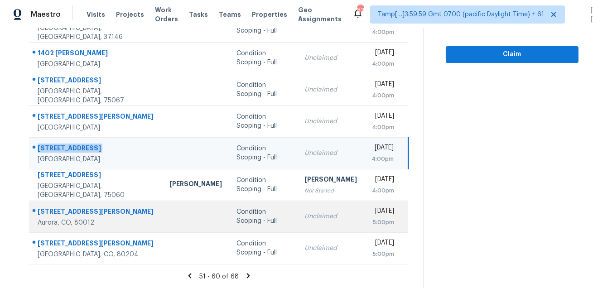
click at [64, 207] on div "11987 E Kepner Dr" at bounding box center [96, 212] width 117 height 11
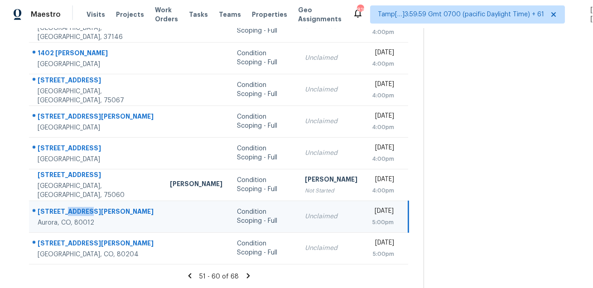
click at [64, 207] on div "11987 E Kepner Dr" at bounding box center [97, 212] width 118 height 11
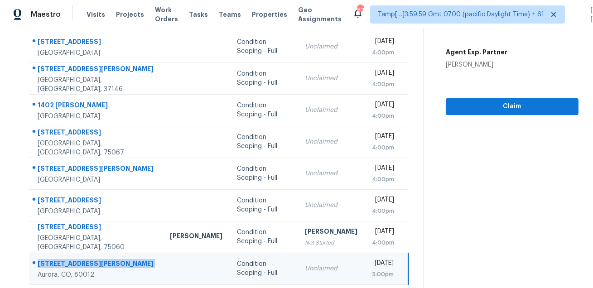
scroll to position [43, 0]
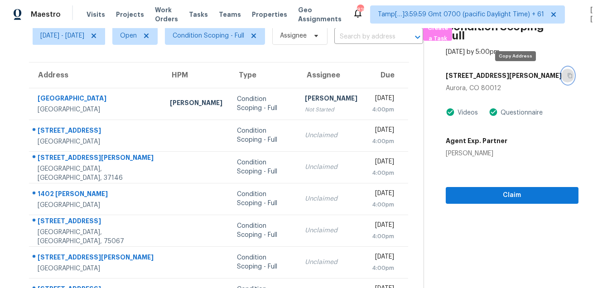
click at [567, 77] on icon "button" at bounding box center [569, 75] width 5 height 5
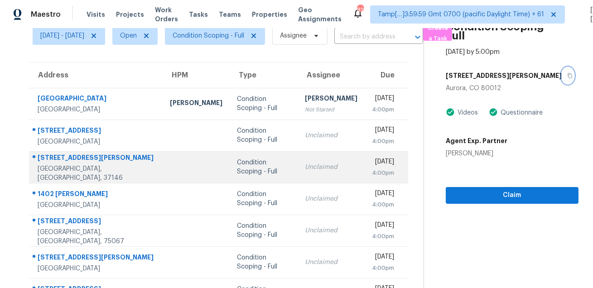
scroll to position [183, 0]
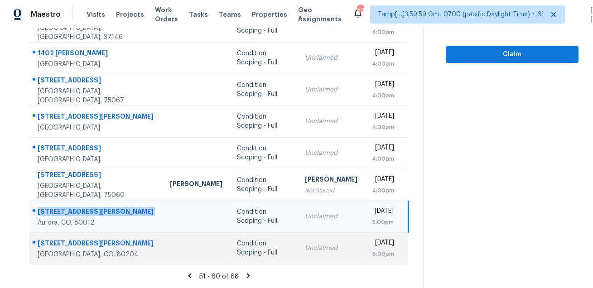
click at [70, 239] on div "4971 W Hurst Pl" at bounding box center [97, 244] width 118 height 11
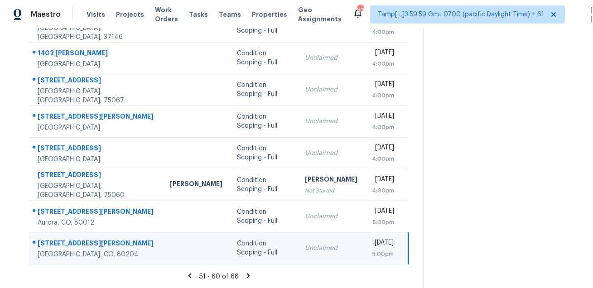
click at [70, 239] on div "4971 W Hurst Pl" at bounding box center [97, 244] width 118 height 11
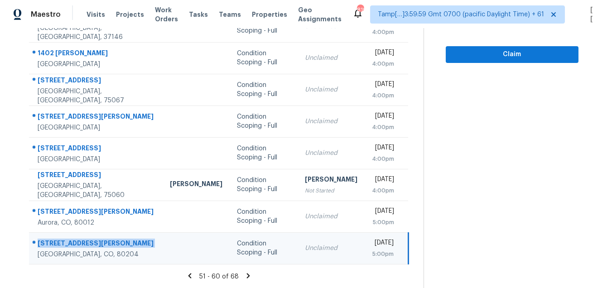
click at [251, 273] on icon at bounding box center [248, 276] width 8 height 8
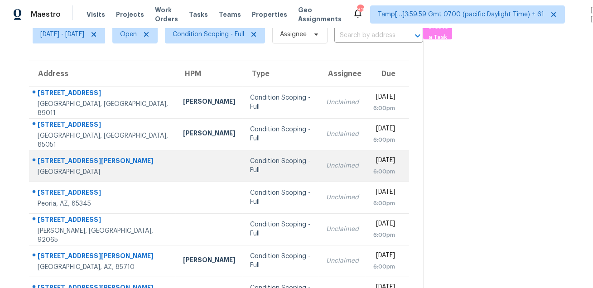
scroll to position [0, 0]
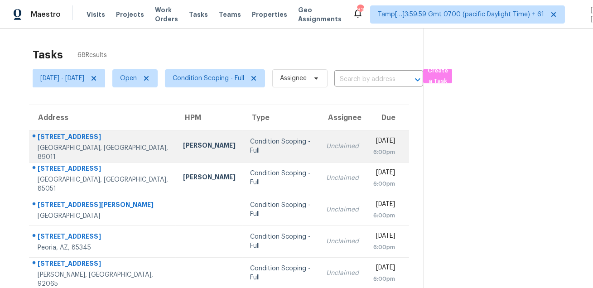
click at [86, 143] on div "1128 Calico Ridge Dr" at bounding box center [103, 137] width 131 height 11
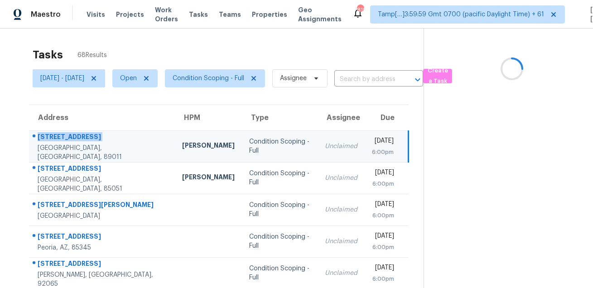
click at [86, 143] on div "1128 Calico Ridge Dr" at bounding box center [103, 137] width 130 height 11
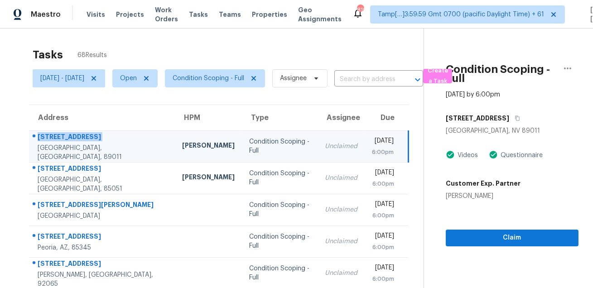
scroll to position [86, 0]
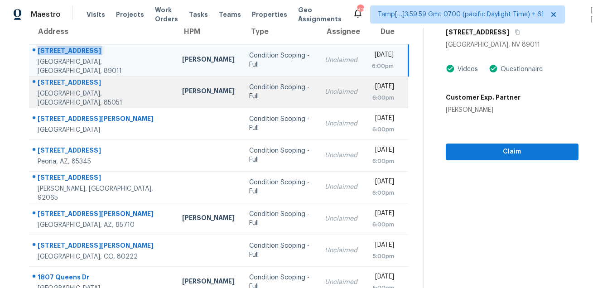
click at [67, 88] on div "3701 W Echo Ln" at bounding box center [103, 83] width 130 height 11
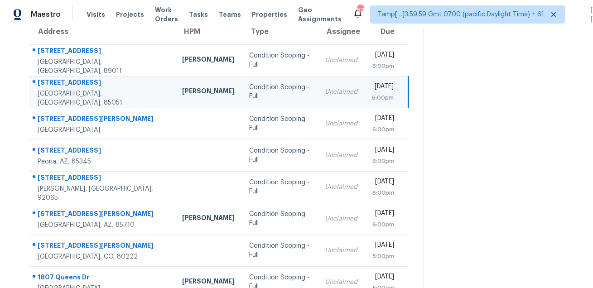
click at [67, 88] on div "3701 W Echo Ln" at bounding box center [103, 83] width 130 height 11
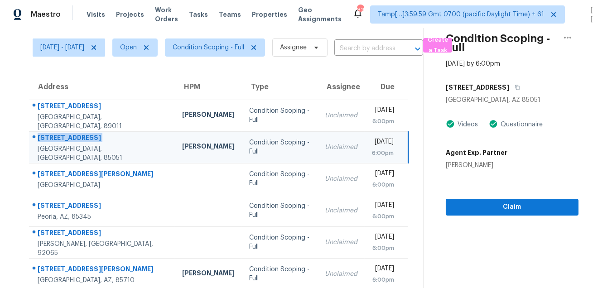
scroll to position [0, 0]
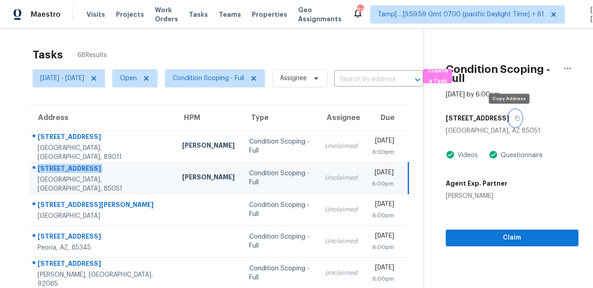
click at [509, 122] on button "button" at bounding box center [515, 118] width 12 height 16
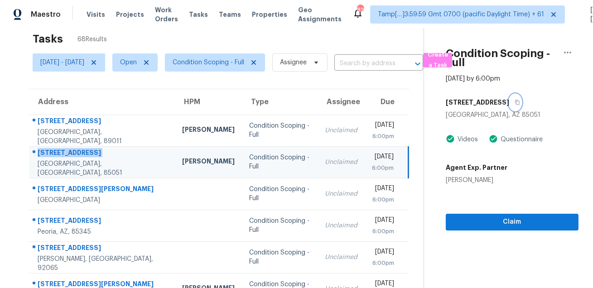
scroll to position [16, 0]
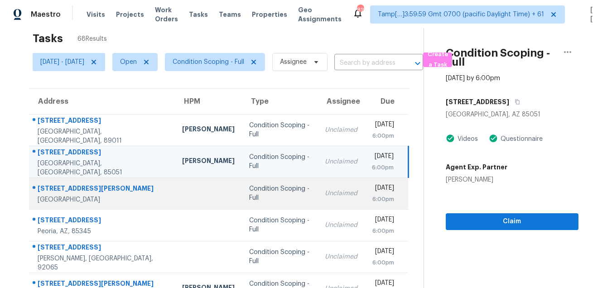
click at [66, 187] on div "1822 McDougal Way" at bounding box center [103, 189] width 130 height 11
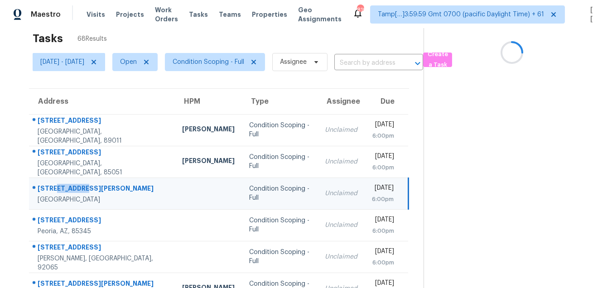
click at [66, 187] on div "1822 McDougal Way" at bounding box center [103, 189] width 130 height 11
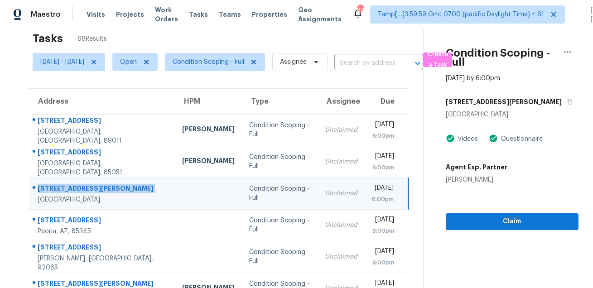
scroll to position [0, 0]
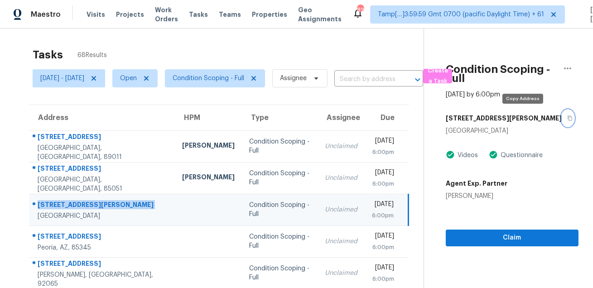
click at [567, 120] on icon "button" at bounding box center [569, 117] width 5 height 5
click at [561, 112] on button "button" at bounding box center [567, 118] width 12 height 16
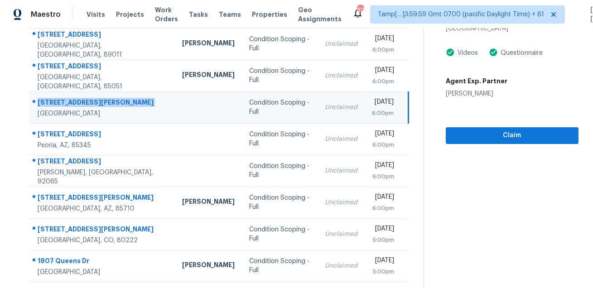
scroll to position [109, 0]
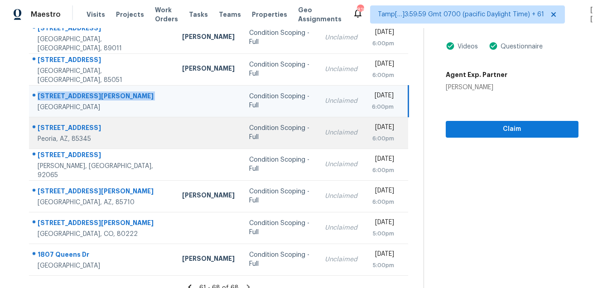
click at [63, 124] on div "7535 W Turquoise Ave" at bounding box center [103, 128] width 130 height 11
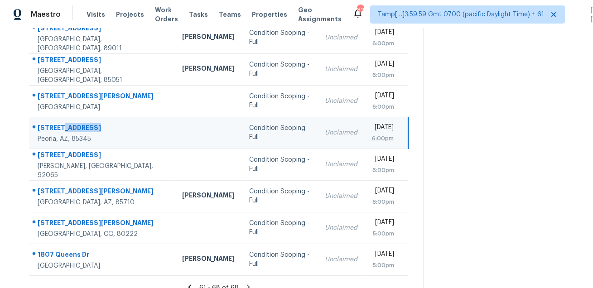
click at [63, 124] on div "7535 W Turquoise Ave" at bounding box center [103, 128] width 130 height 11
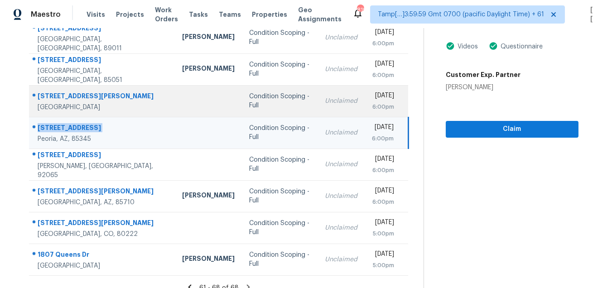
scroll to position [113, 0]
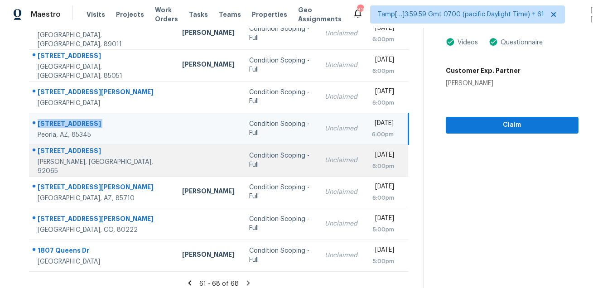
click at [48, 155] on div "105 7th St" at bounding box center [103, 151] width 130 height 11
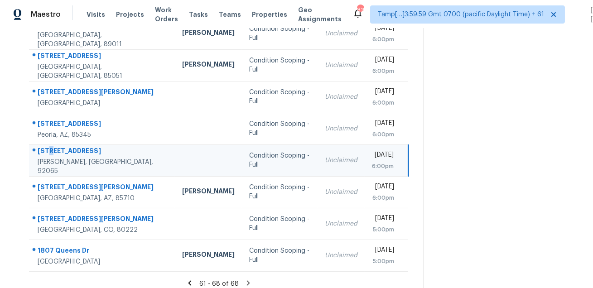
click at [48, 155] on div "105 7th St" at bounding box center [103, 151] width 130 height 11
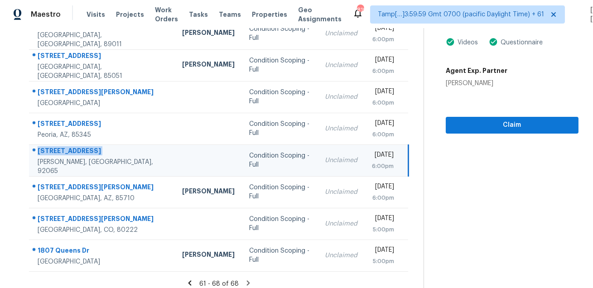
scroll to position [0, 0]
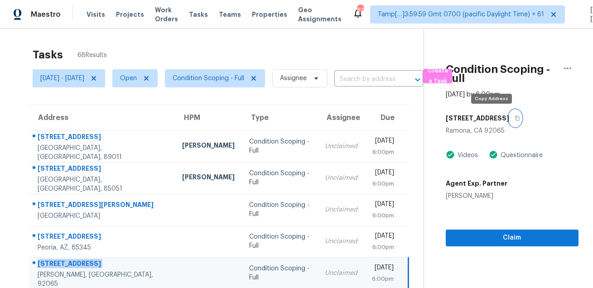
click at [509, 121] on button "button" at bounding box center [515, 118] width 12 height 16
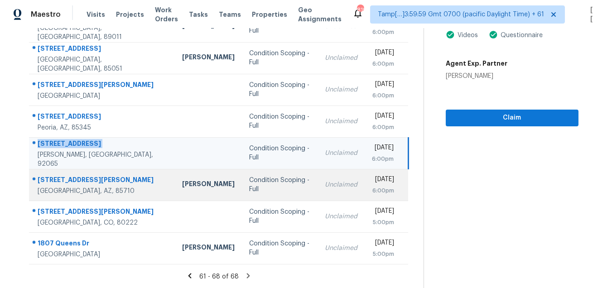
click at [52, 181] on div "8351 E Cooper Pl" at bounding box center [103, 180] width 130 height 11
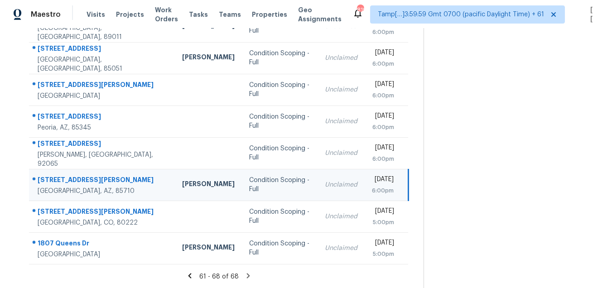
click at [52, 181] on div "8351 E Cooper Pl" at bounding box center [103, 180] width 130 height 11
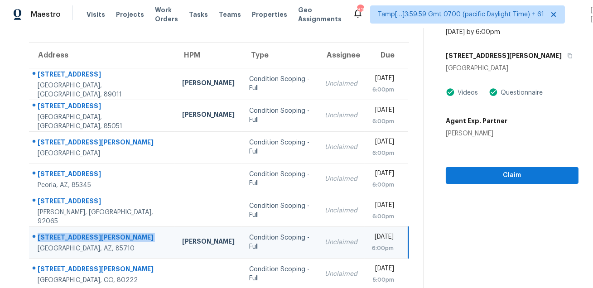
scroll to position [0, 0]
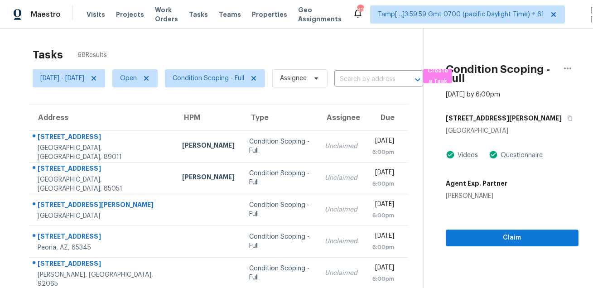
click at [523, 117] on div "8351 E Cooper Pl" at bounding box center [512, 118] width 133 height 16
click at [561, 124] on button "button" at bounding box center [567, 118] width 12 height 16
click at [561, 123] on button "button" at bounding box center [567, 118] width 12 height 16
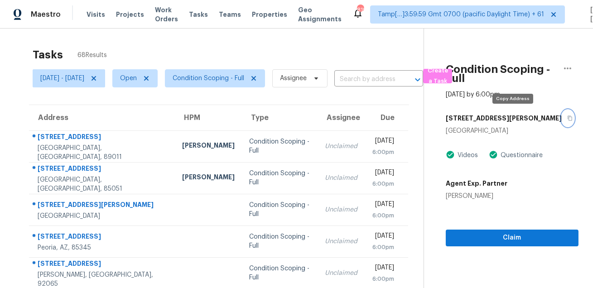
click at [567, 118] on icon "button" at bounding box center [569, 117] width 5 height 5
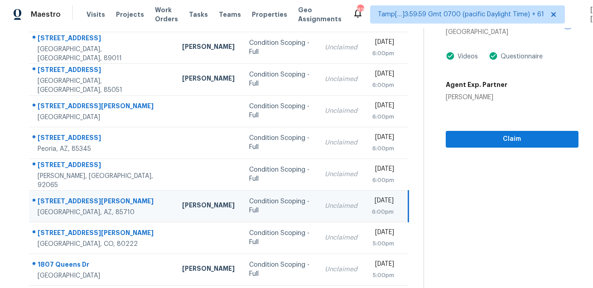
scroll to position [120, 0]
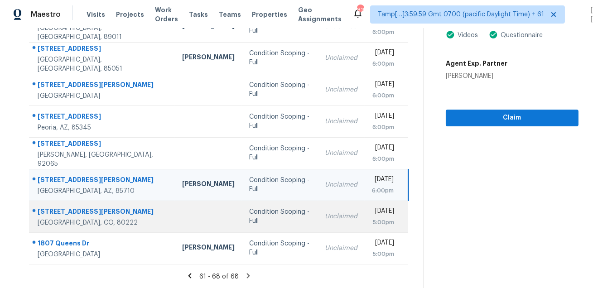
click at [57, 213] on div "3151 S Holly Pl" at bounding box center [103, 212] width 130 height 11
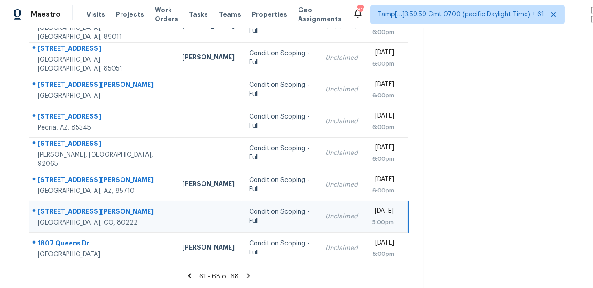
click at [57, 213] on div "3151 S Holly Pl" at bounding box center [103, 212] width 130 height 11
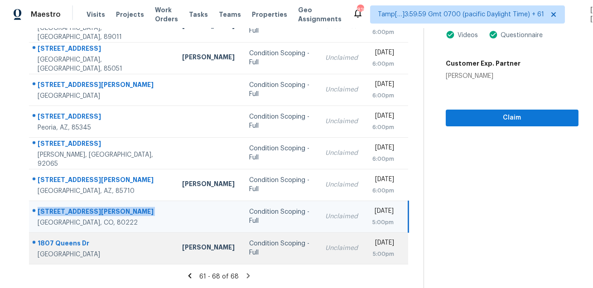
click at [82, 233] on td "1807 Queens Dr Longmont, CO, 80501" at bounding box center [102, 248] width 146 height 32
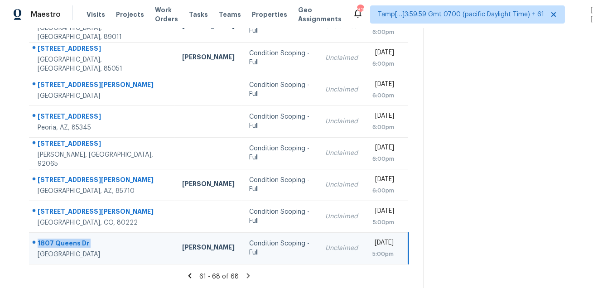
click at [82, 233] on td "1807 Queens Dr Longmont, CO, 80501" at bounding box center [102, 248] width 146 height 32
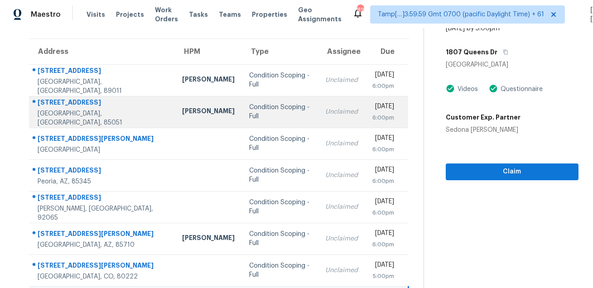
scroll to position [0, 0]
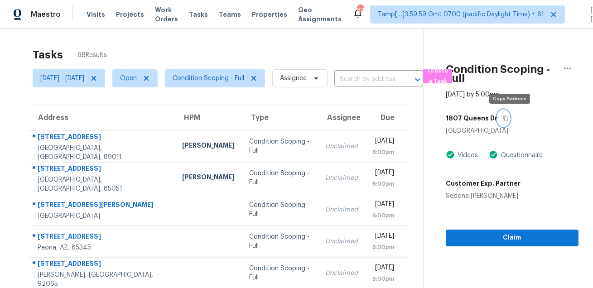
click at [508, 116] on icon "button" at bounding box center [505, 118] width 5 height 5
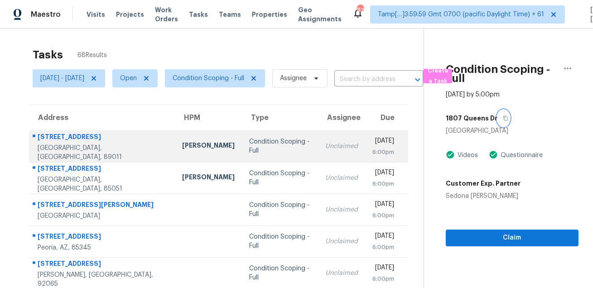
scroll to position [120, 0]
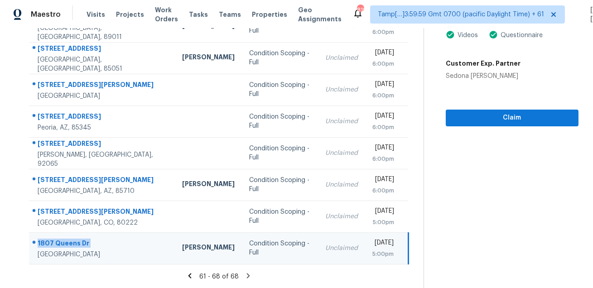
click at [249, 275] on icon at bounding box center [248, 276] width 8 height 8
